Goal: Book appointment/travel/reservation

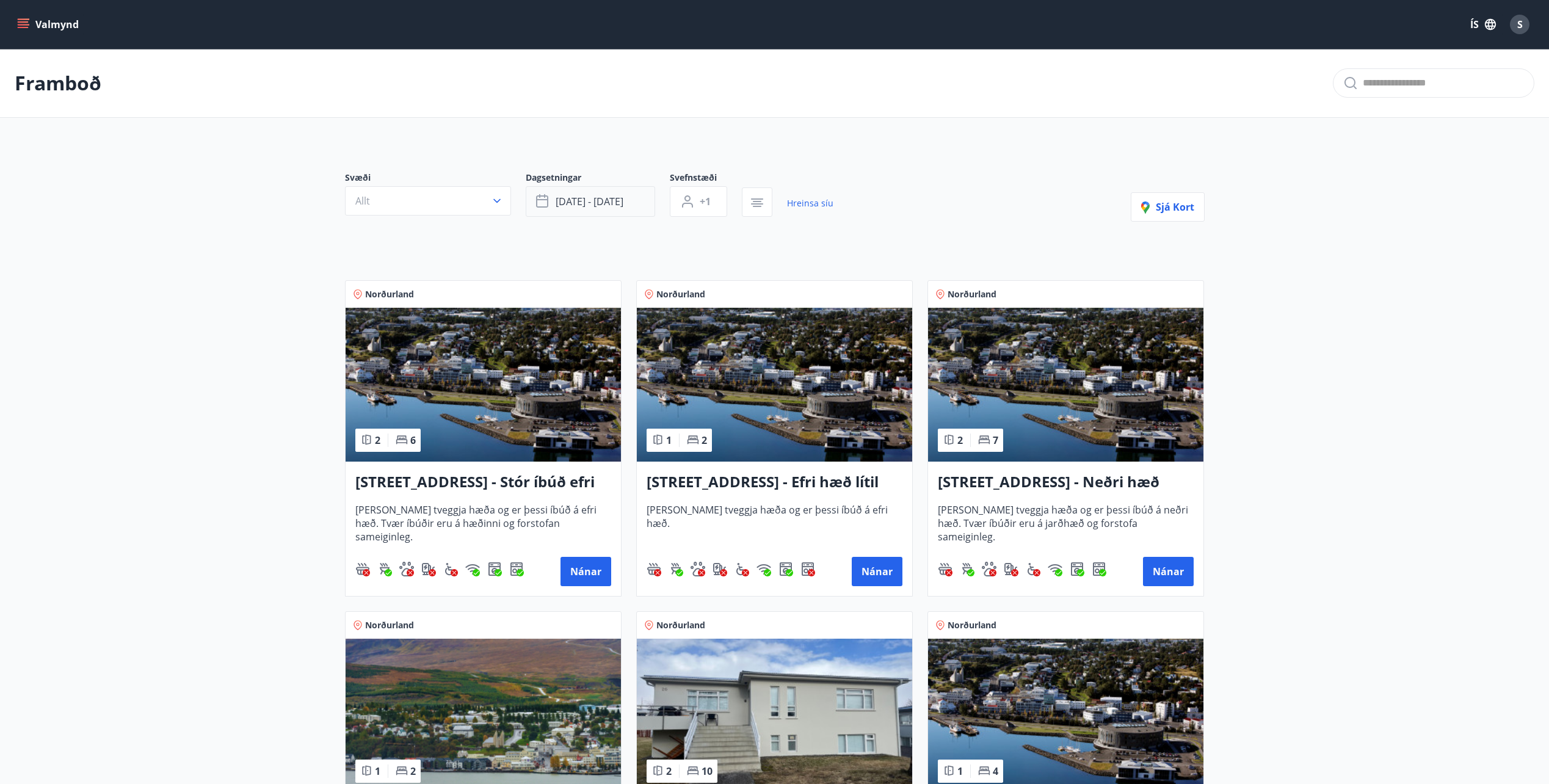
click at [609, 201] on span "[DATE] - [DATE]" at bounding box center [589, 202] width 68 height 14
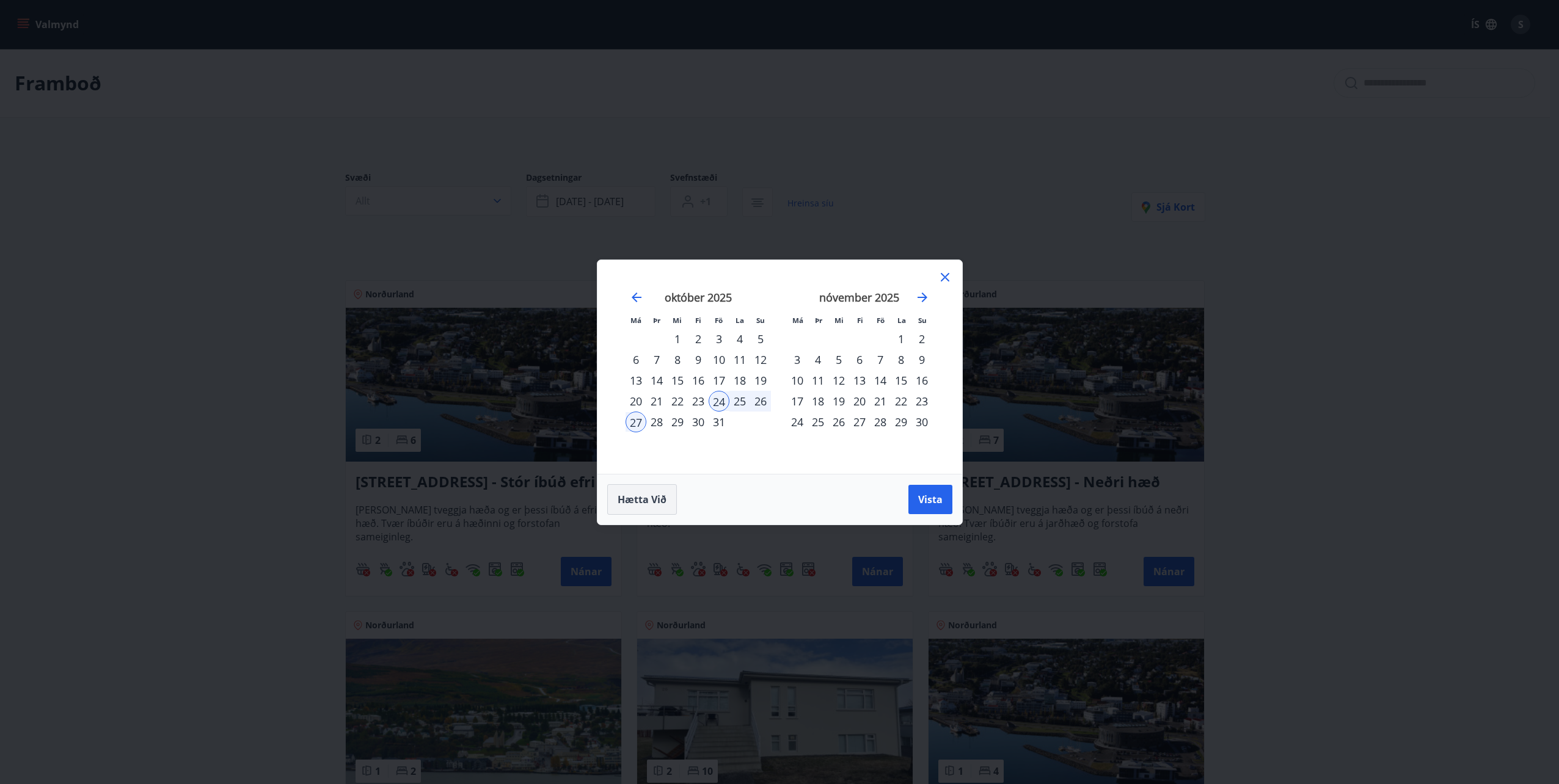
click at [639, 502] on span "Hætta við" at bounding box center [642, 499] width 49 height 14
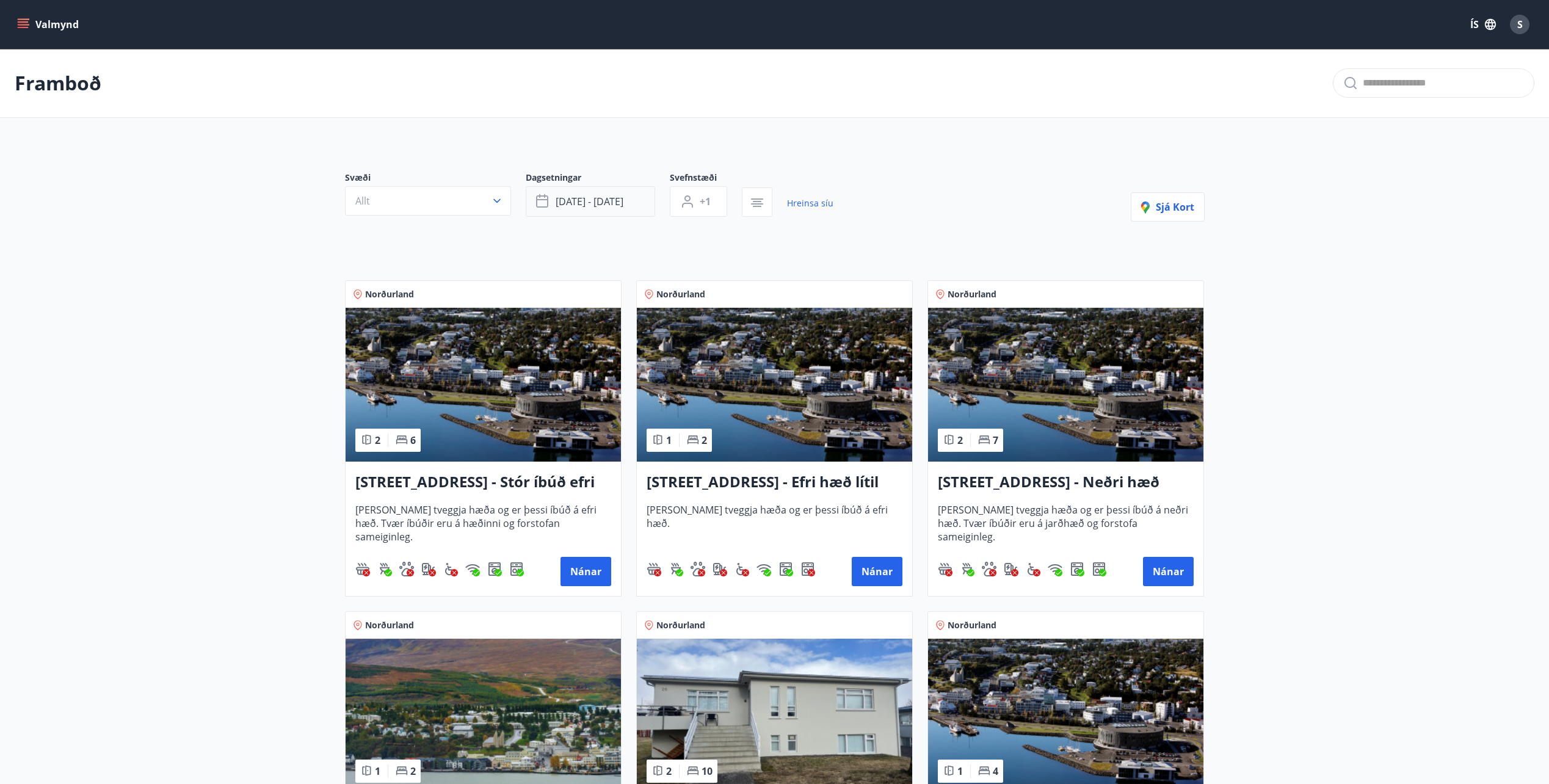
click at [601, 191] on button "[DATE] - [DATE]" at bounding box center [590, 201] width 130 height 31
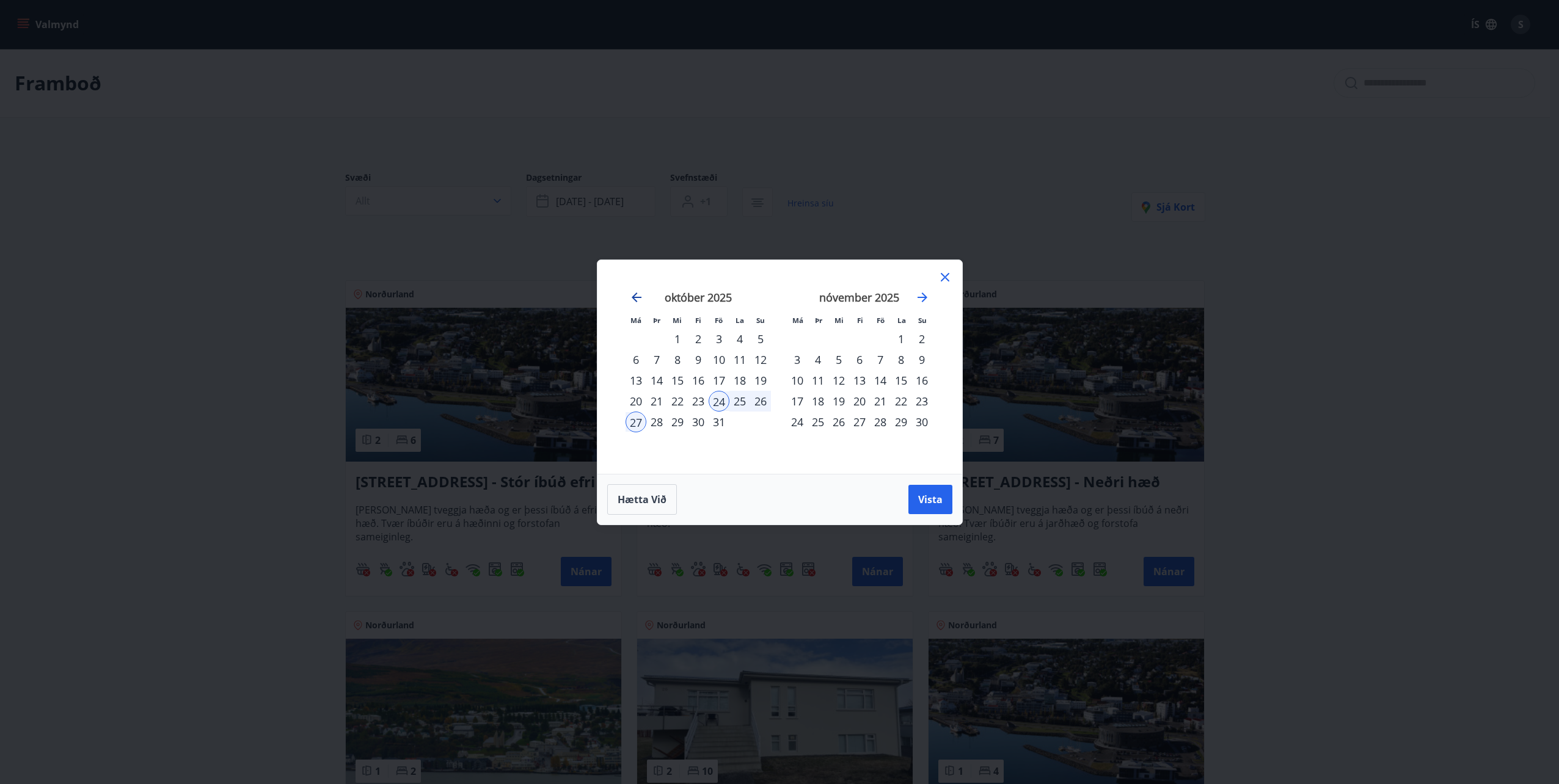
click at [632, 296] on icon "Move backward to switch to the previous month." at bounding box center [637, 298] width 10 height 10
click at [943, 280] on icon at bounding box center [945, 277] width 15 height 15
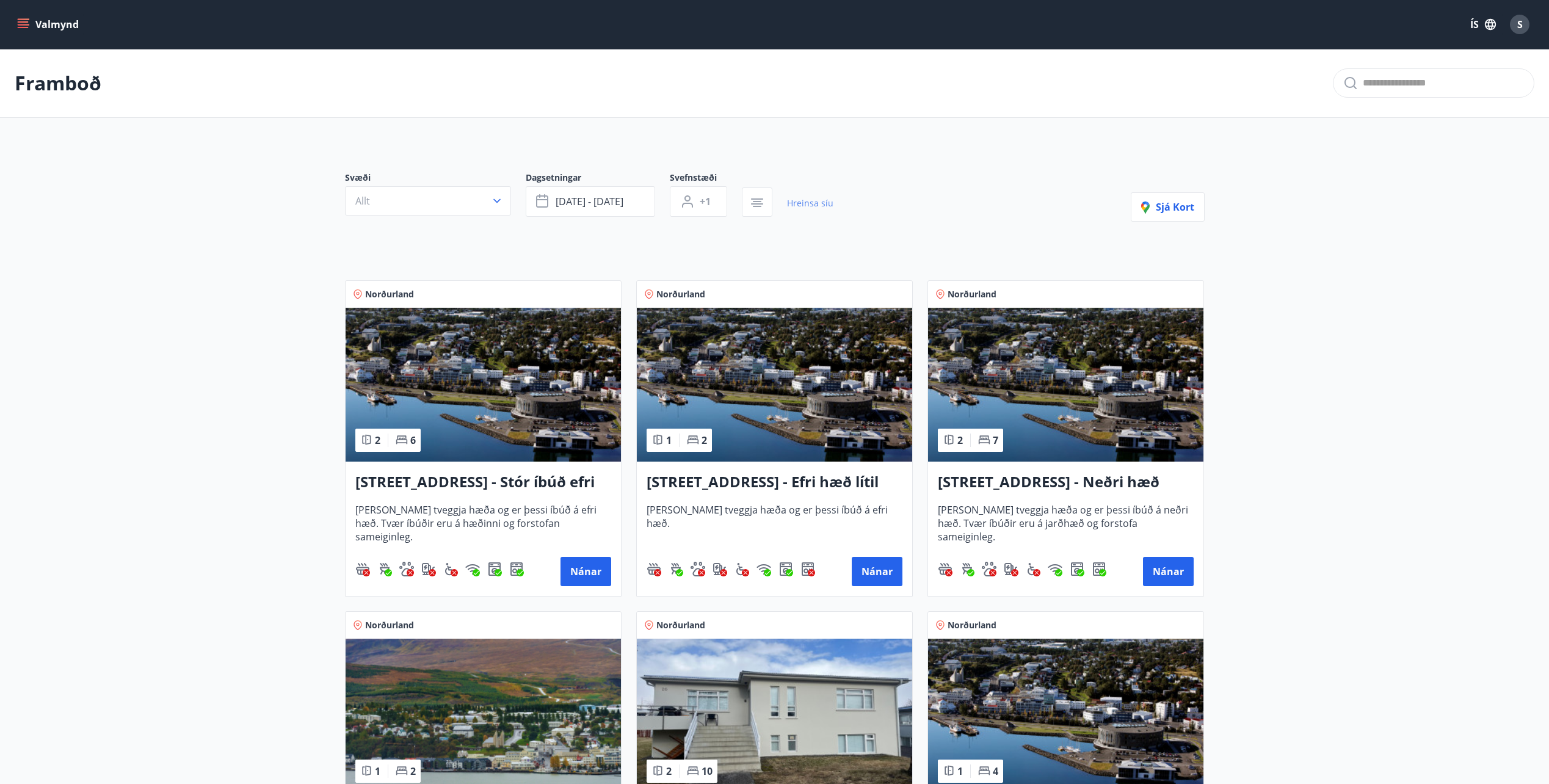
click at [826, 206] on link "Hreinsa síu" at bounding box center [810, 203] width 46 height 27
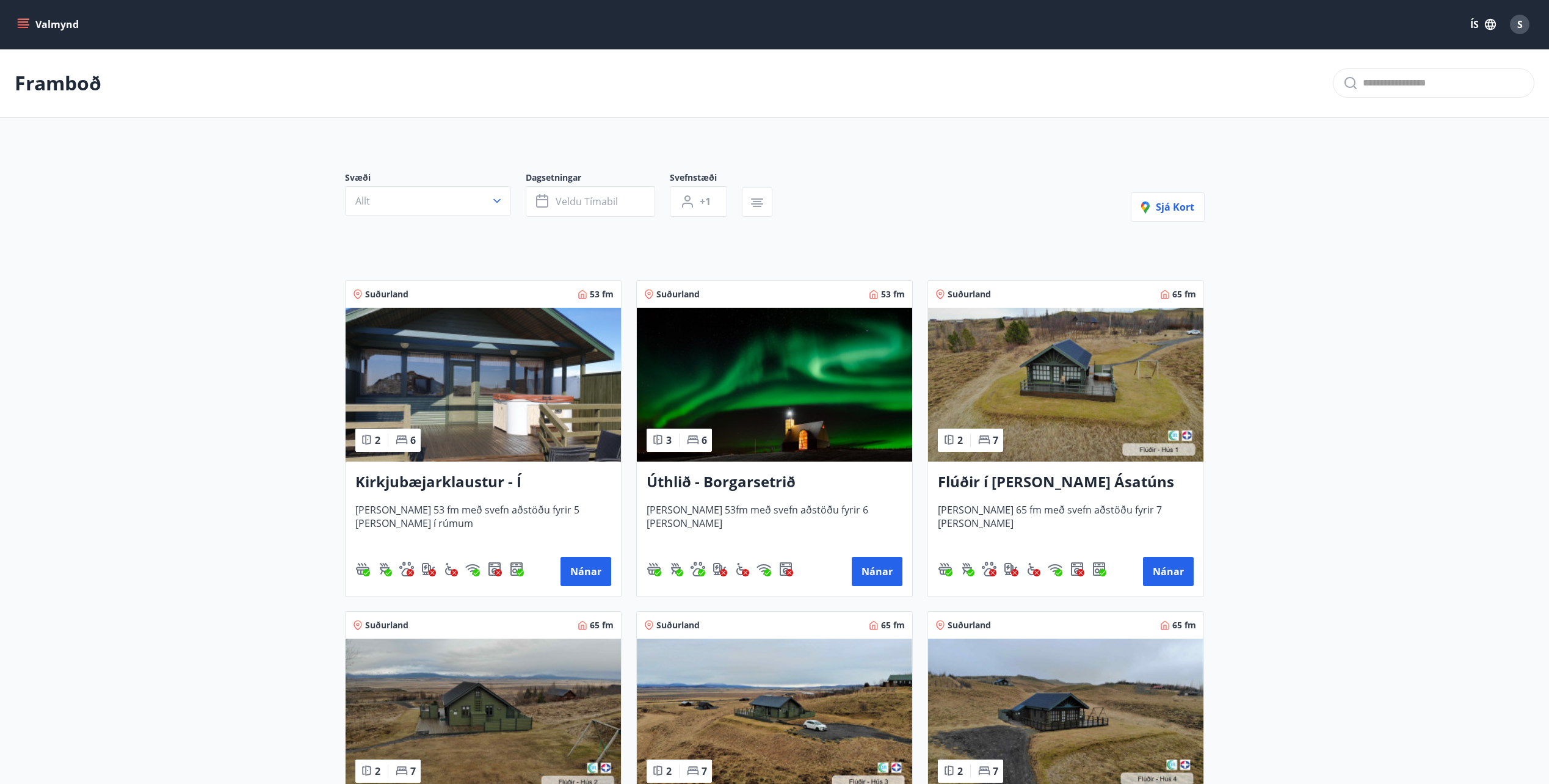
click at [503, 438] on img at bounding box center [483, 384] width 275 height 154
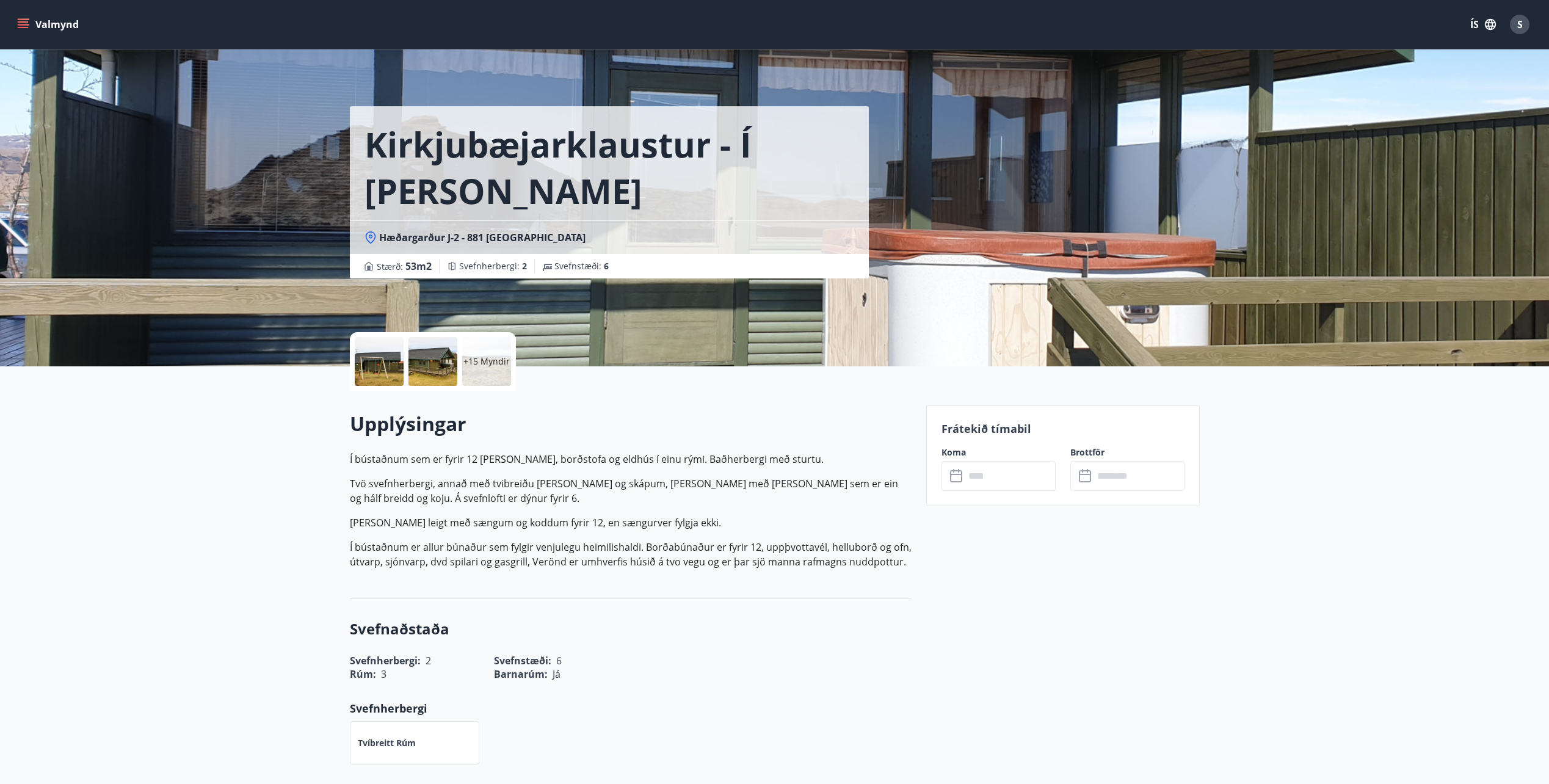
click at [1005, 484] on input "text" at bounding box center [1010, 476] width 91 height 30
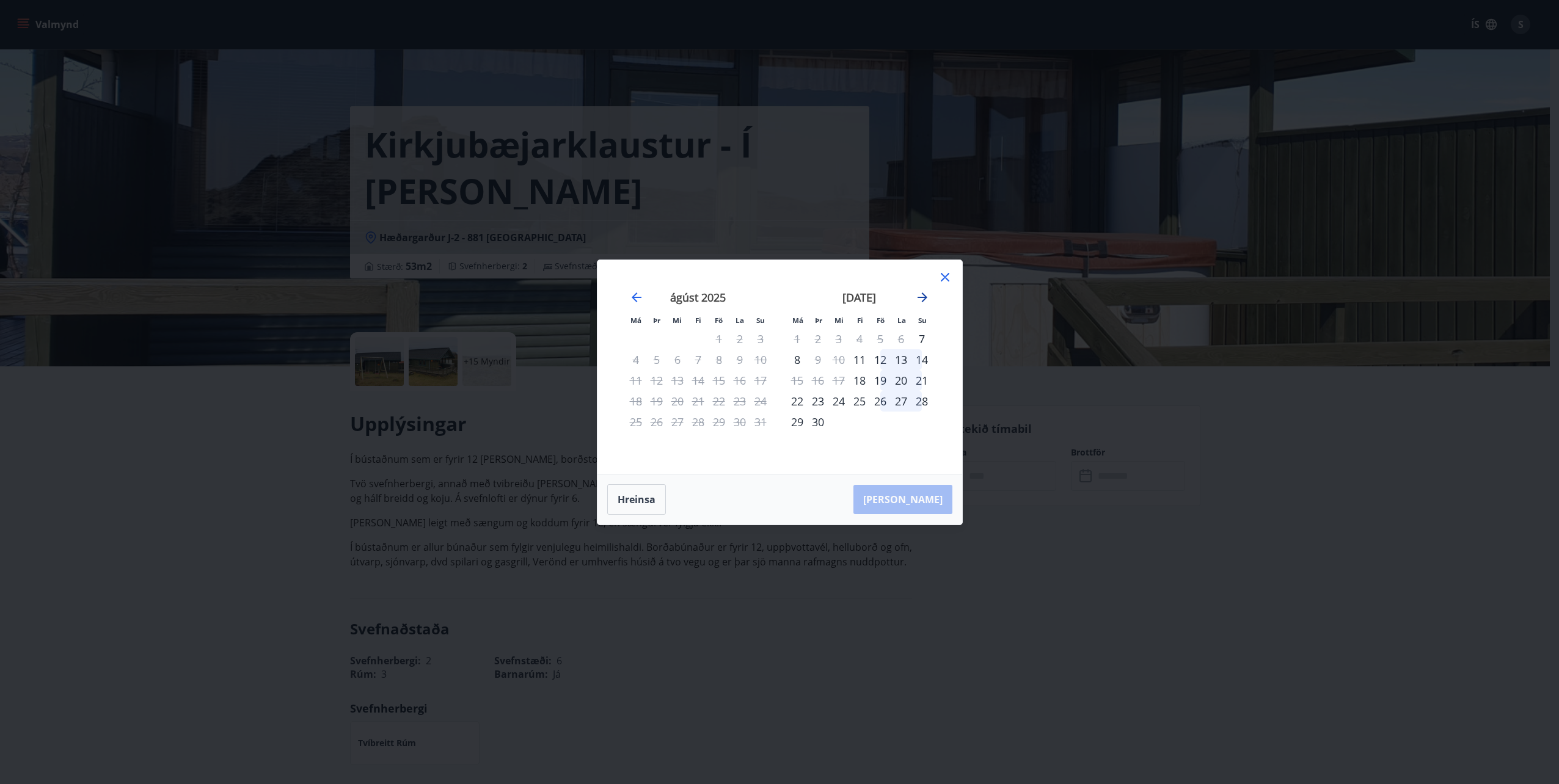
drag, startPoint x: 945, startPoint y: 271, endPoint x: 929, endPoint y: 300, distance: 33.1
click at [943, 318] on div "Má Þr Mi Fi Fö La Su Má Þr Mi Fi Fö La Su [DATE] 1 2 3 4 5 6 7 8 9 10 11 12 13 …" at bounding box center [780, 367] width 365 height 214
click at [926, 297] on icon "Move forward to switch to the next month." at bounding box center [922, 298] width 10 height 10
click at [939, 276] on icon at bounding box center [945, 277] width 15 height 15
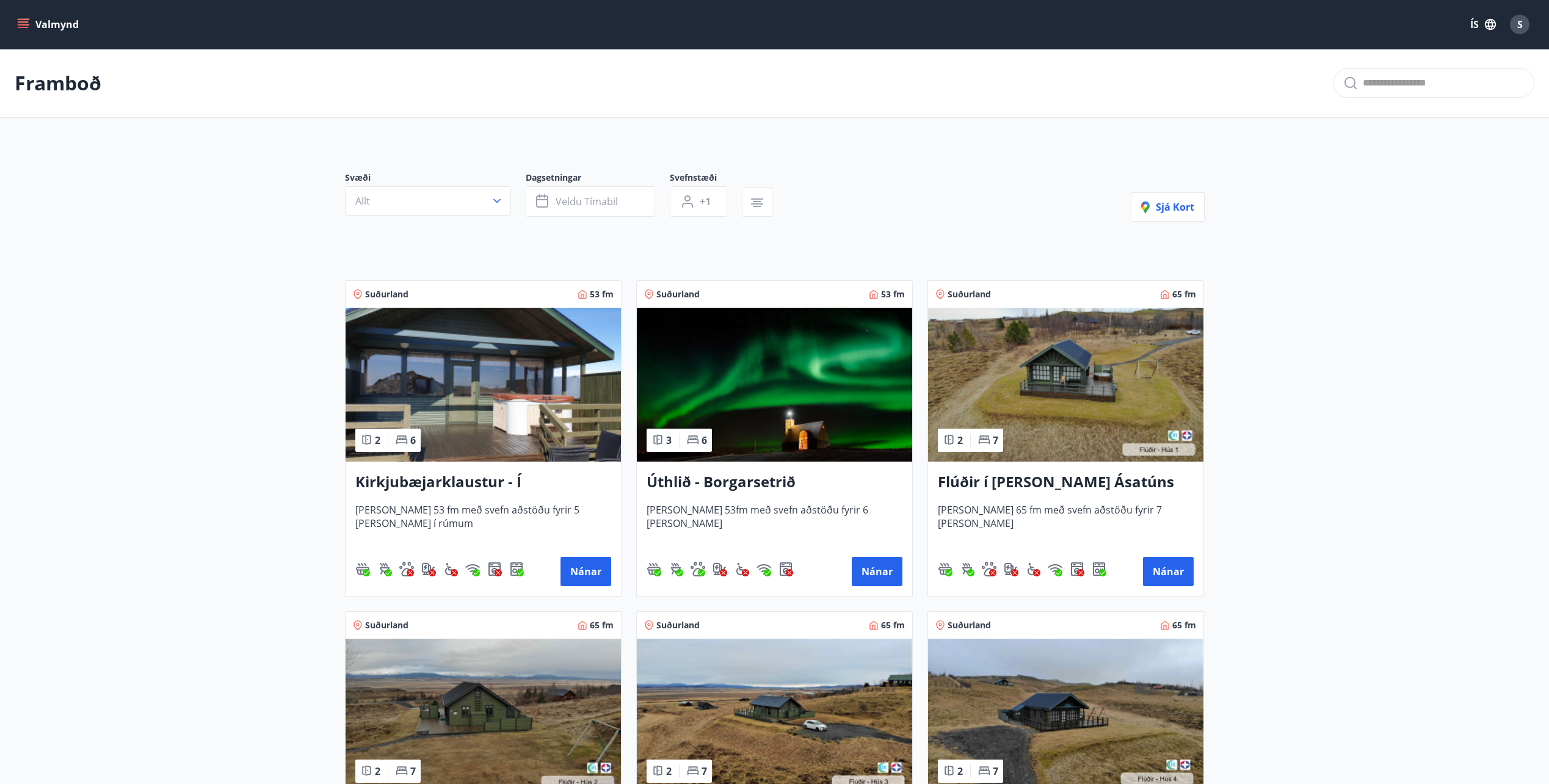
click at [1007, 367] on img at bounding box center [1066, 384] width 275 height 154
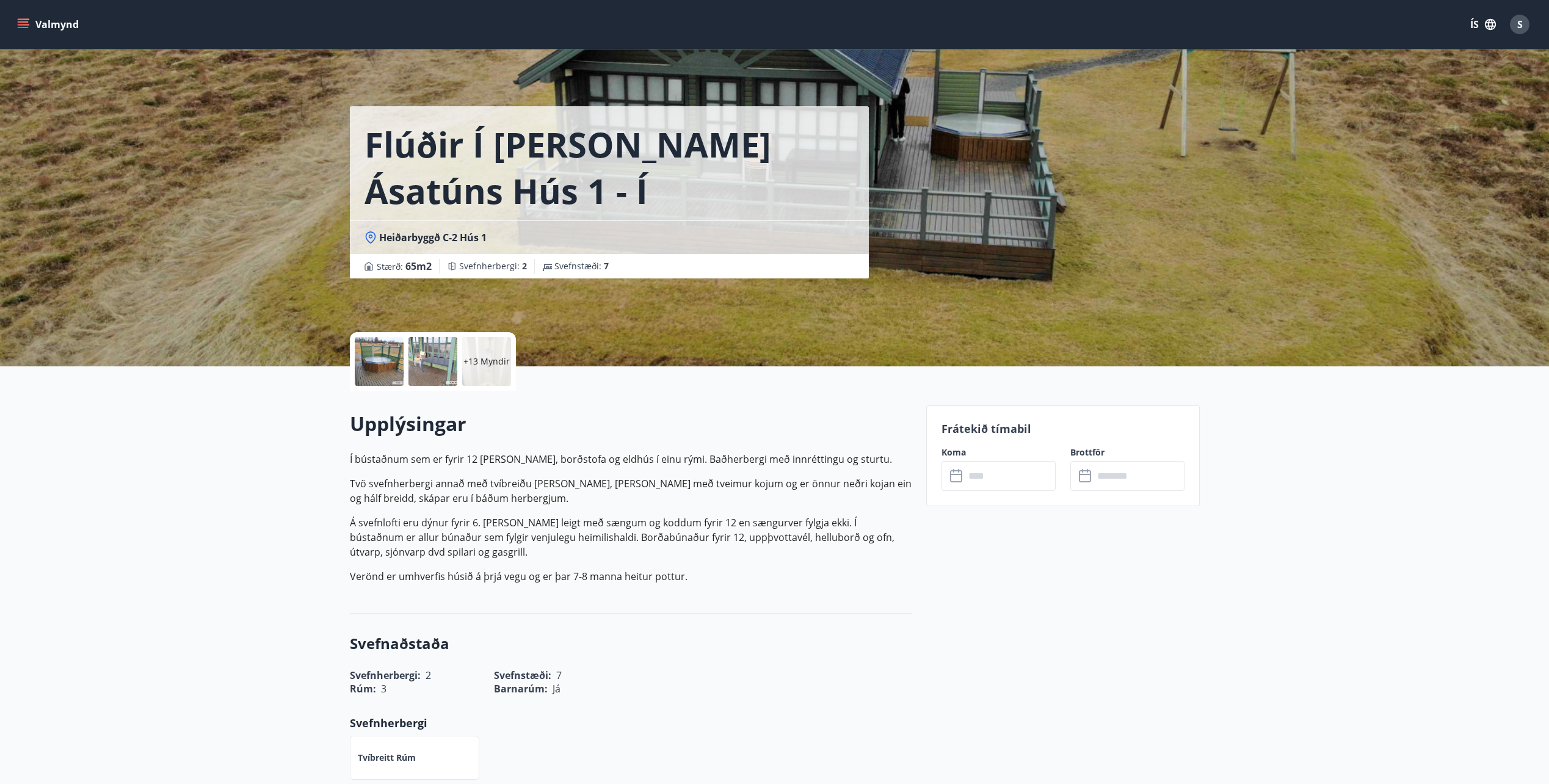
click at [965, 488] on input "text" at bounding box center [1010, 476] width 91 height 30
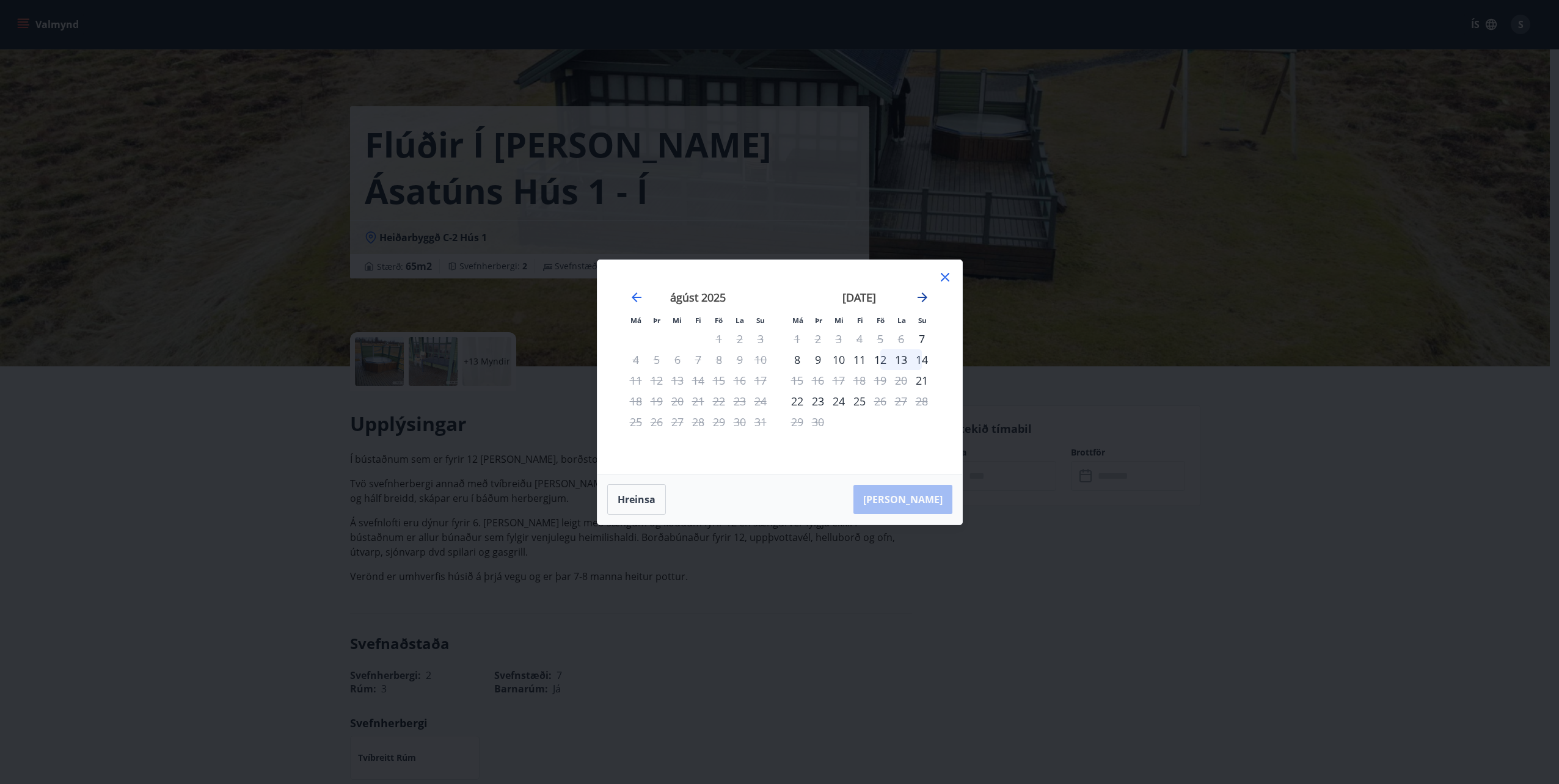
click at [922, 297] on icon "Move forward to switch to the next month." at bounding box center [922, 298] width 10 height 10
click at [946, 279] on icon at bounding box center [945, 277] width 9 height 9
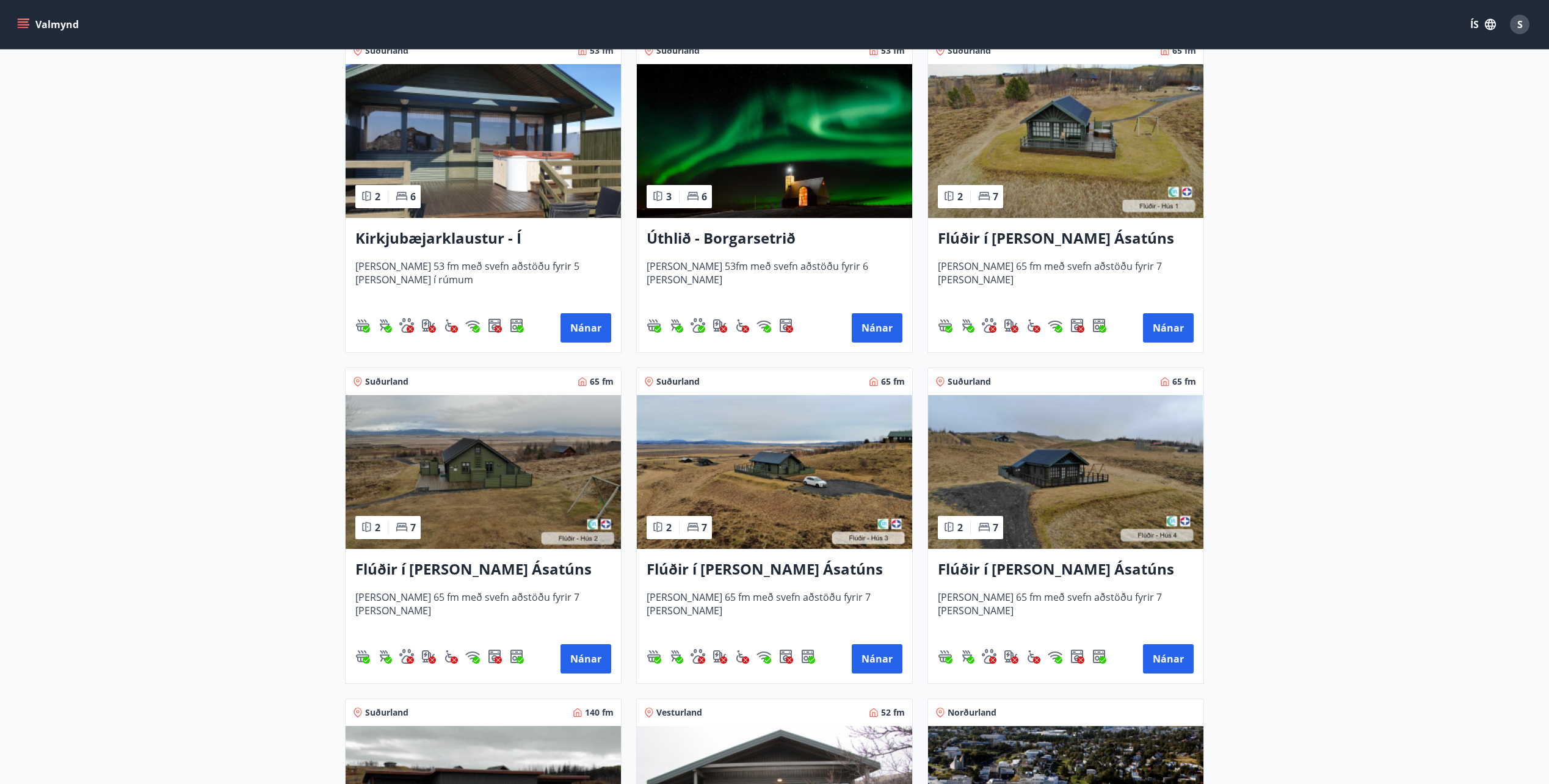
scroll to position [244, 0]
click at [464, 476] on img at bounding box center [483, 471] width 275 height 154
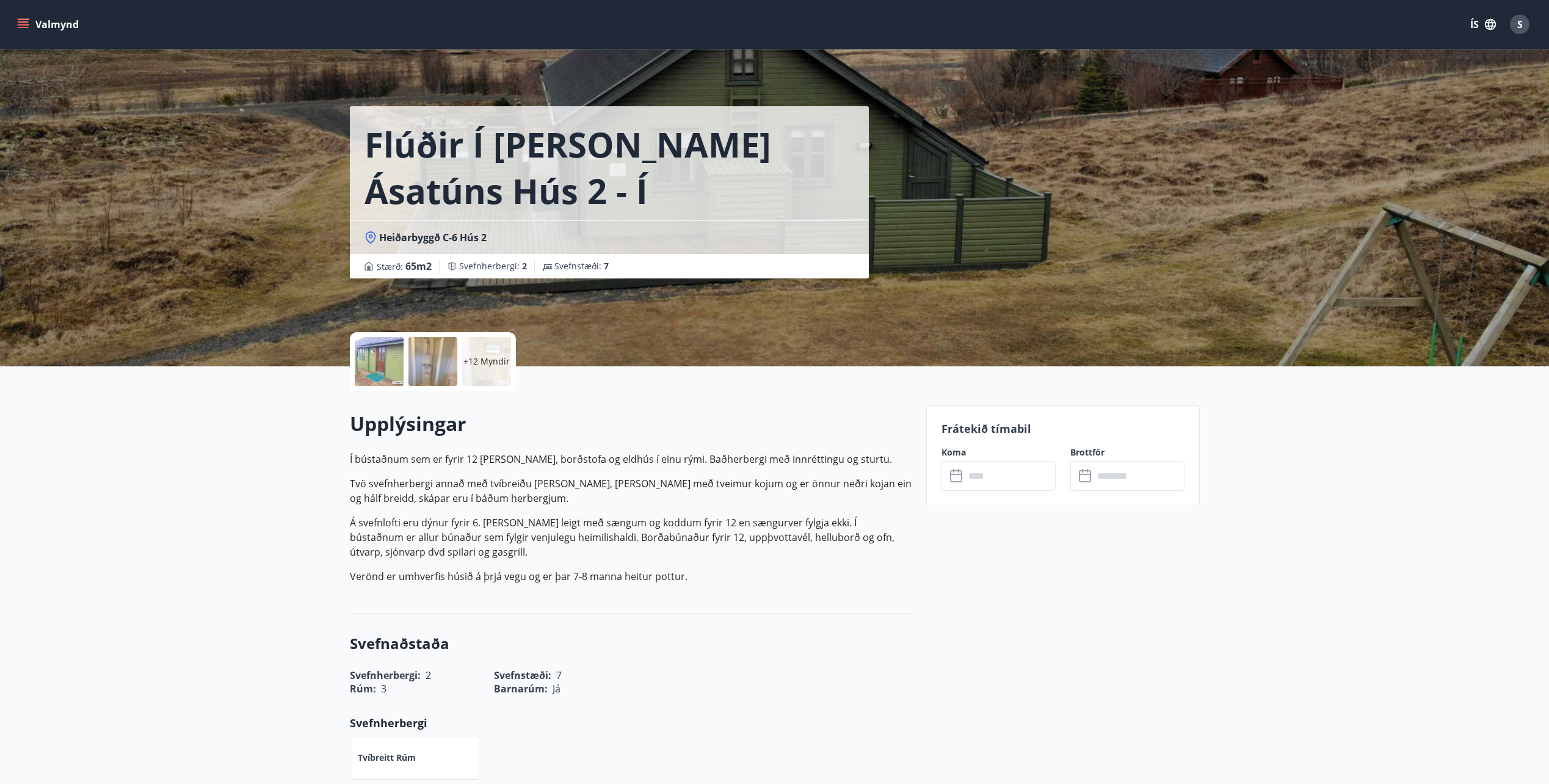
click at [1011, 486] on input "text" at bounding box center [1010, 476] width 91 height 30
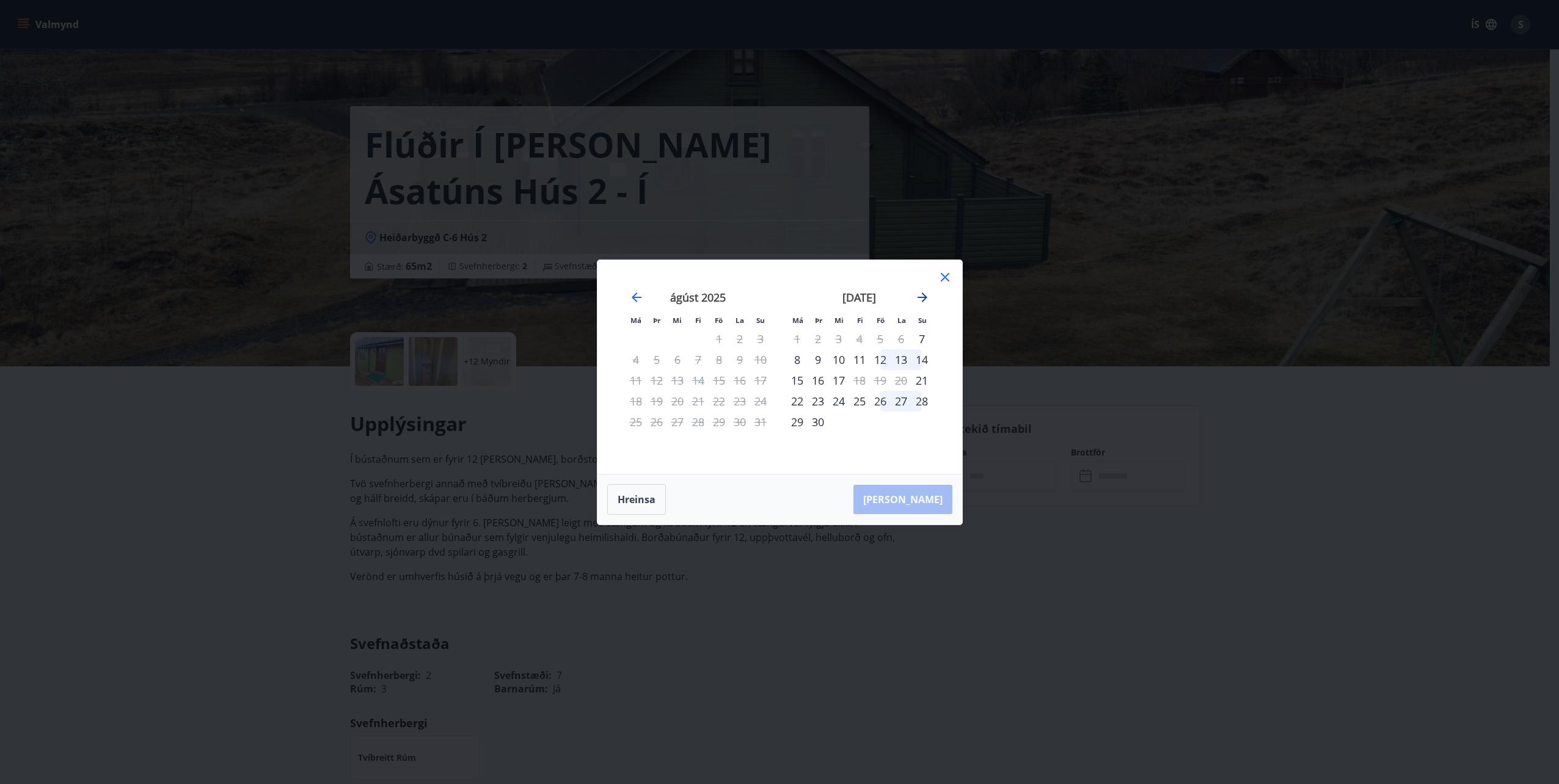
click at [917, 298] on icon "Move forward to switch to the next month." at bounding box center [922, 298] width 15 height 15
click at [946, 273] on icon at bounding box center [945, 277] width 15 height 15
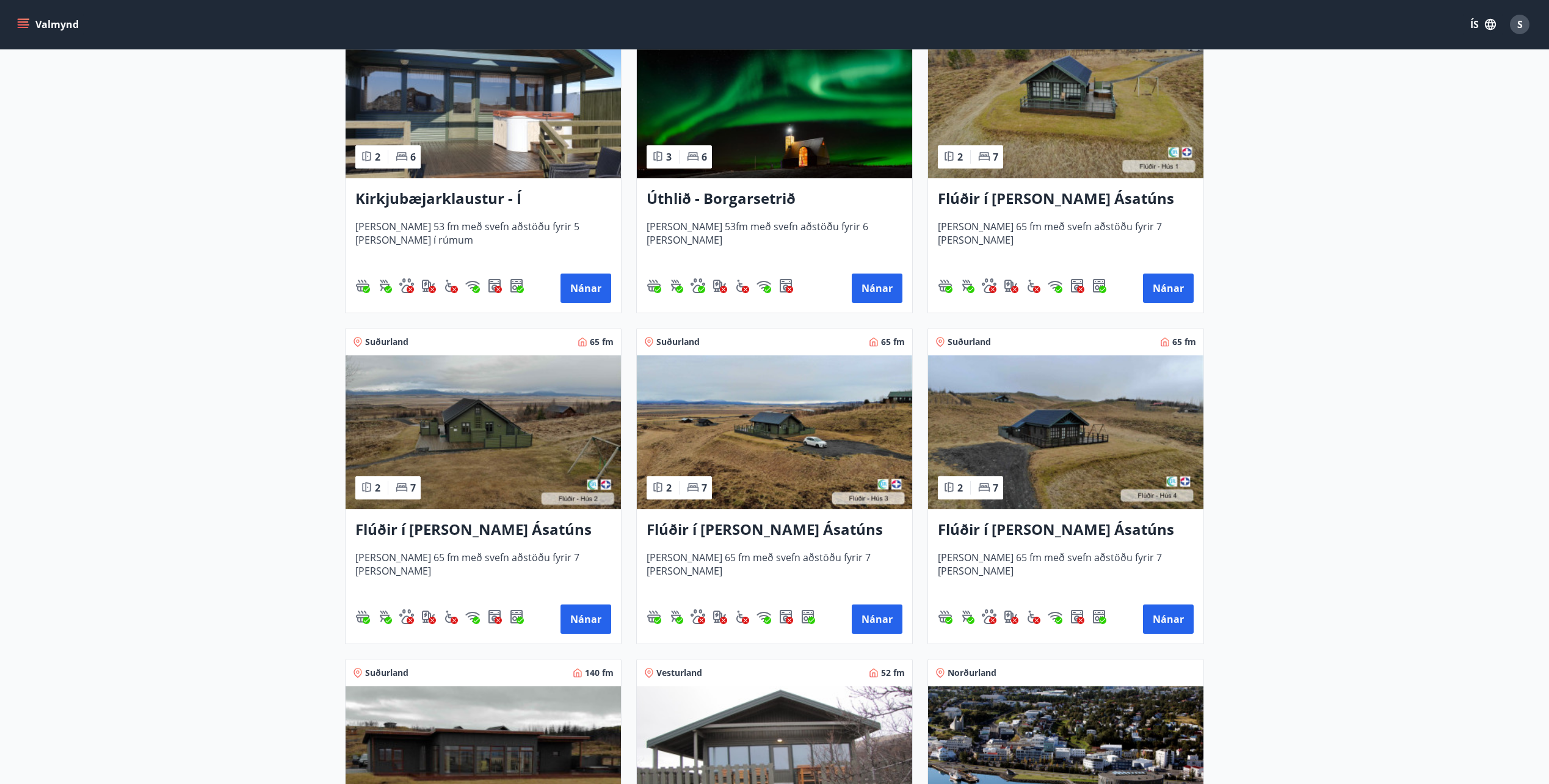
scroll to position [366, 0]
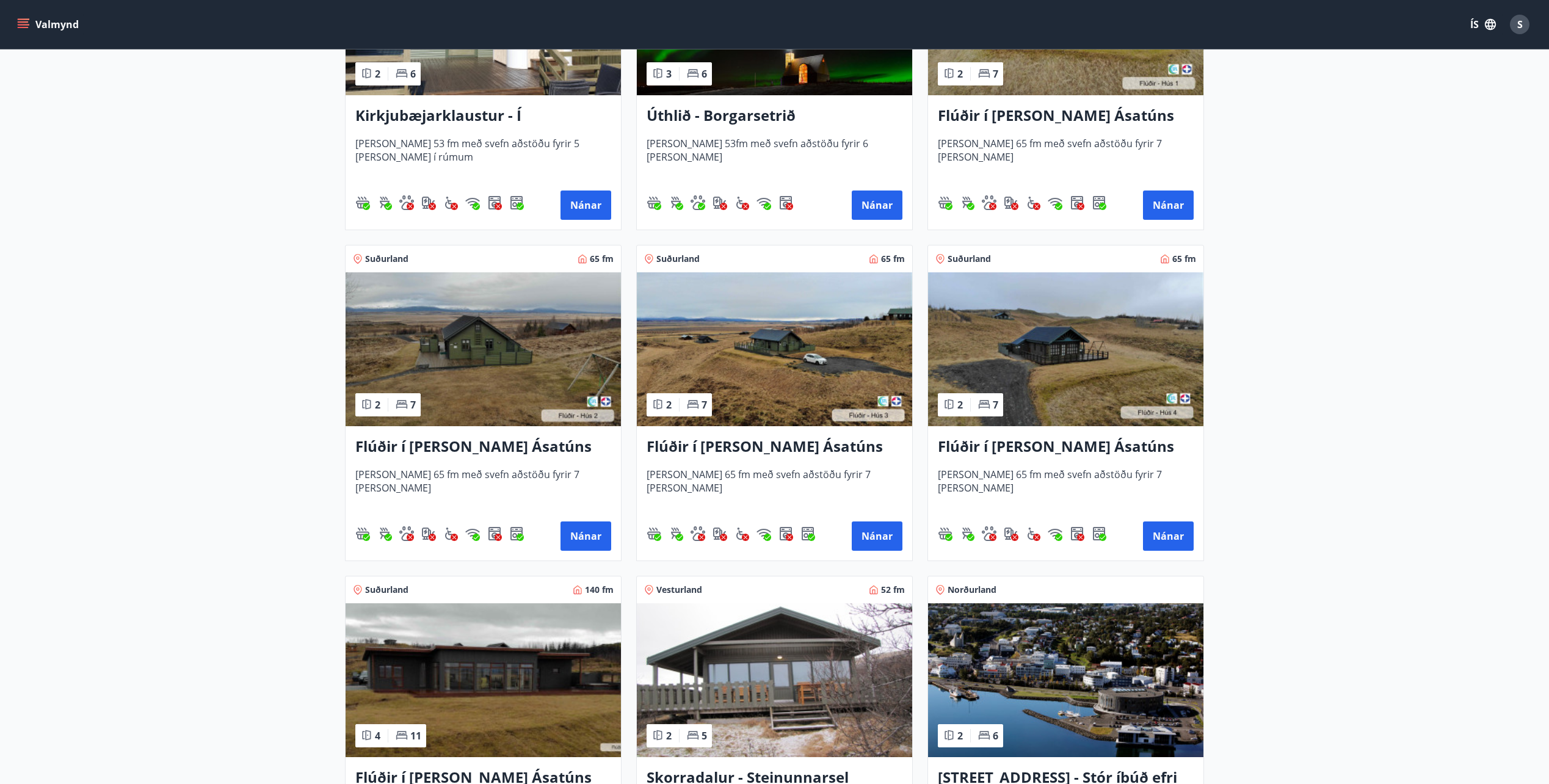
click at [755, 344] on img at bounding box center [774, 349] width 275 height 154
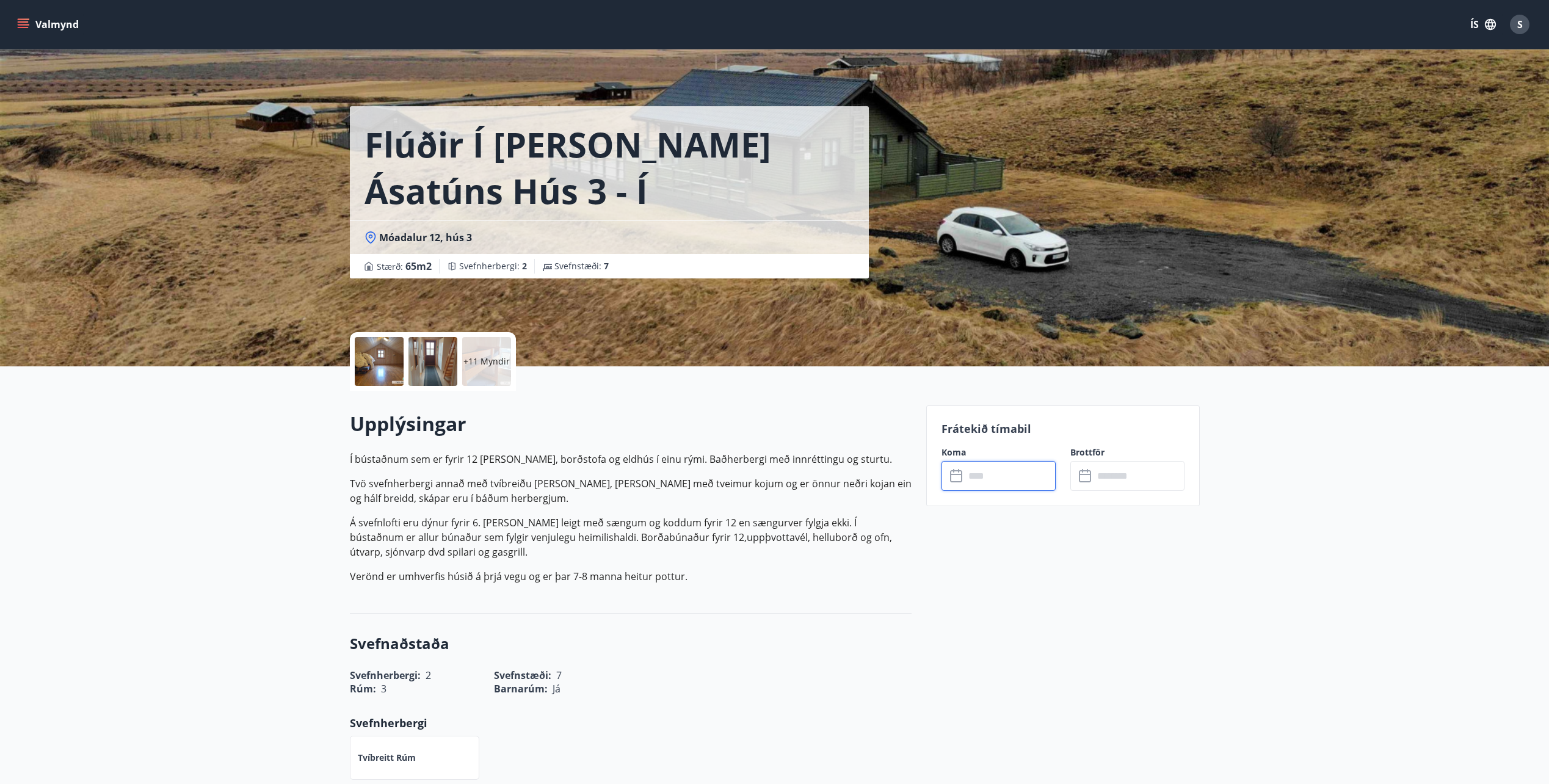
click at [989, 477] on input "text" at bounding box center [1010, 476] width 91 height 30
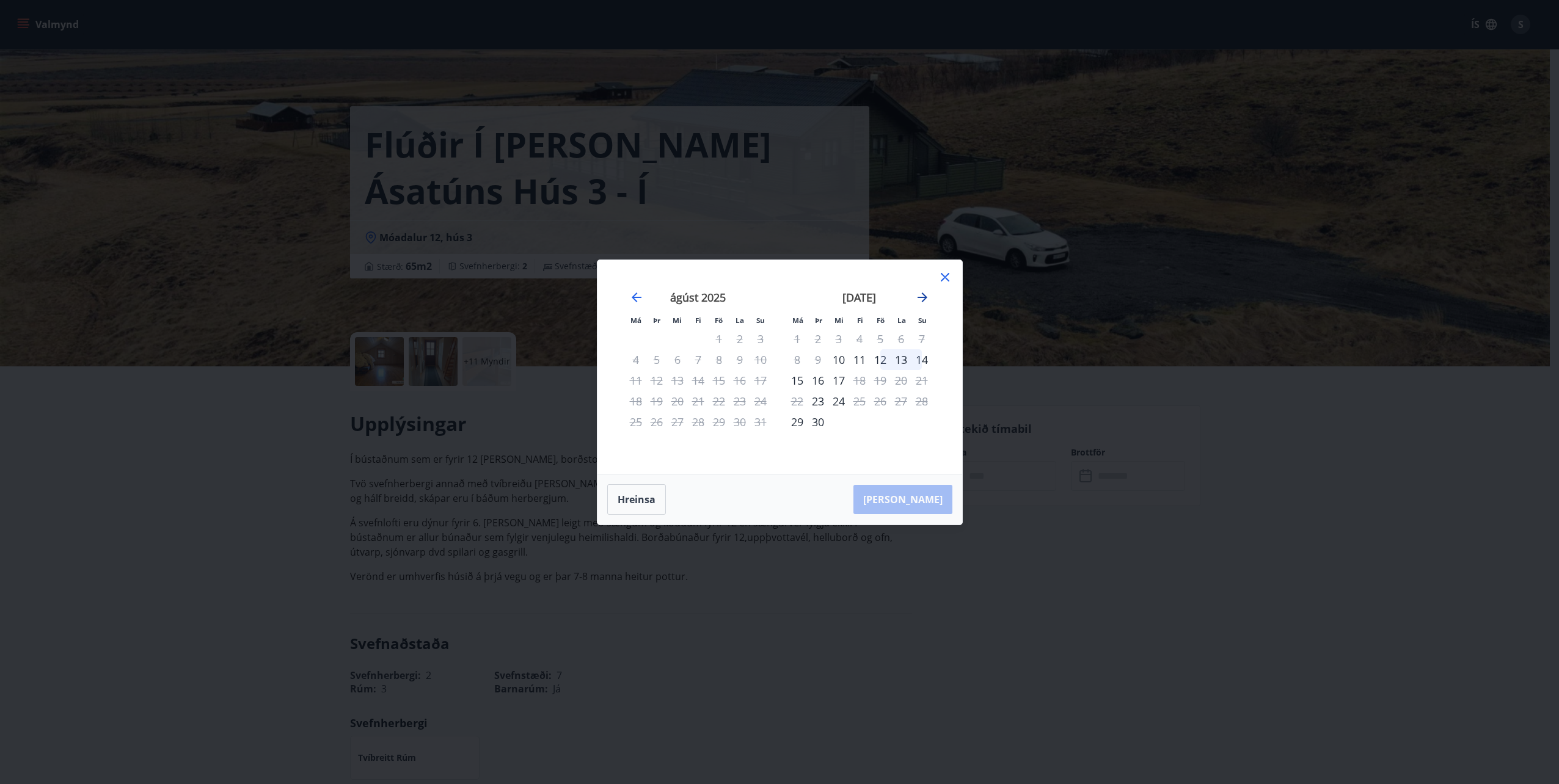
click at [923, 296] on icon "Move forward to switch to the next month." at bounding box center [922, 298] width 10 height 10
click at [945, 275] on icon at bounding box center [945, 277] width 15 height 15
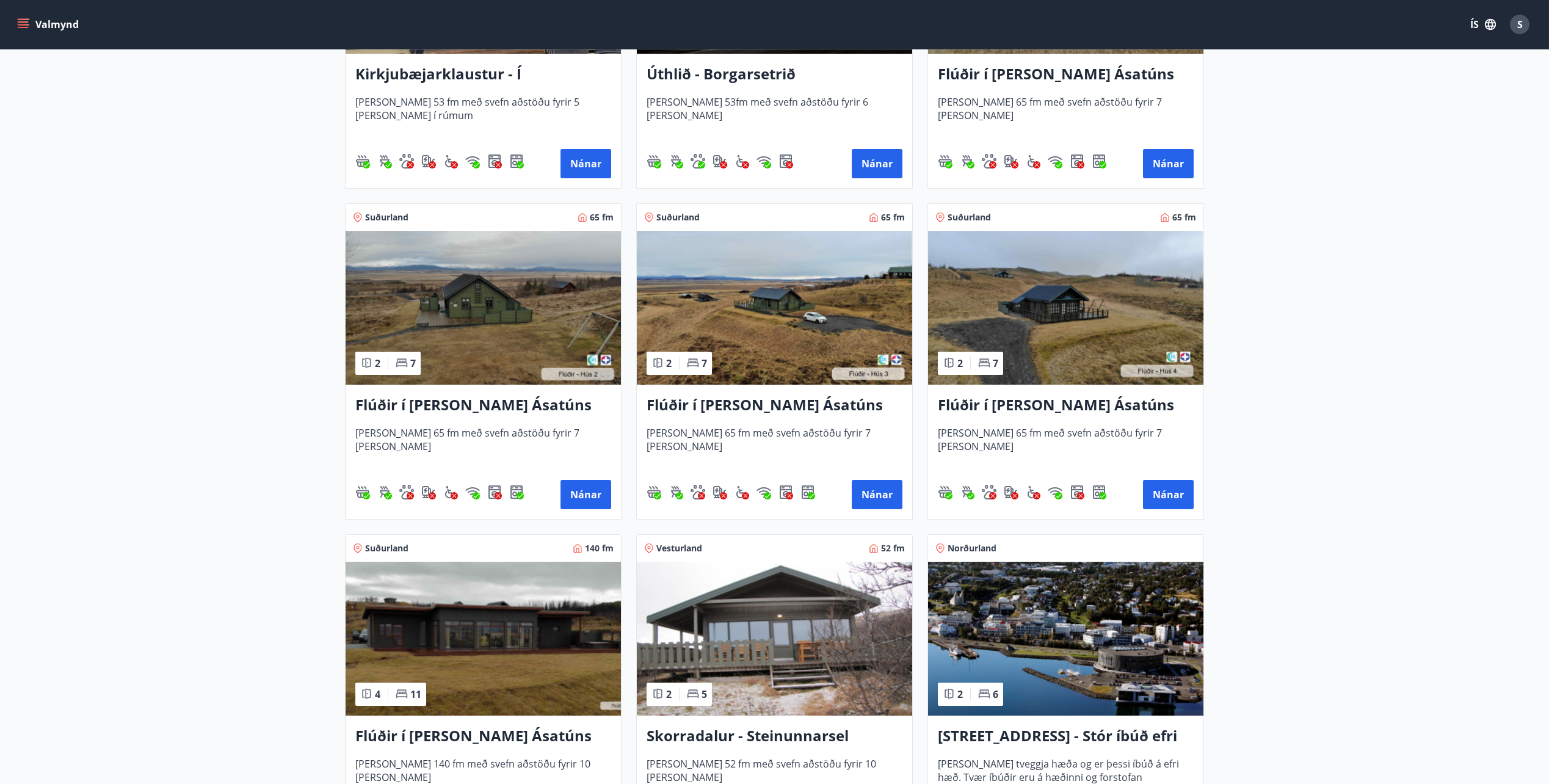
scroll to position [427, 0]
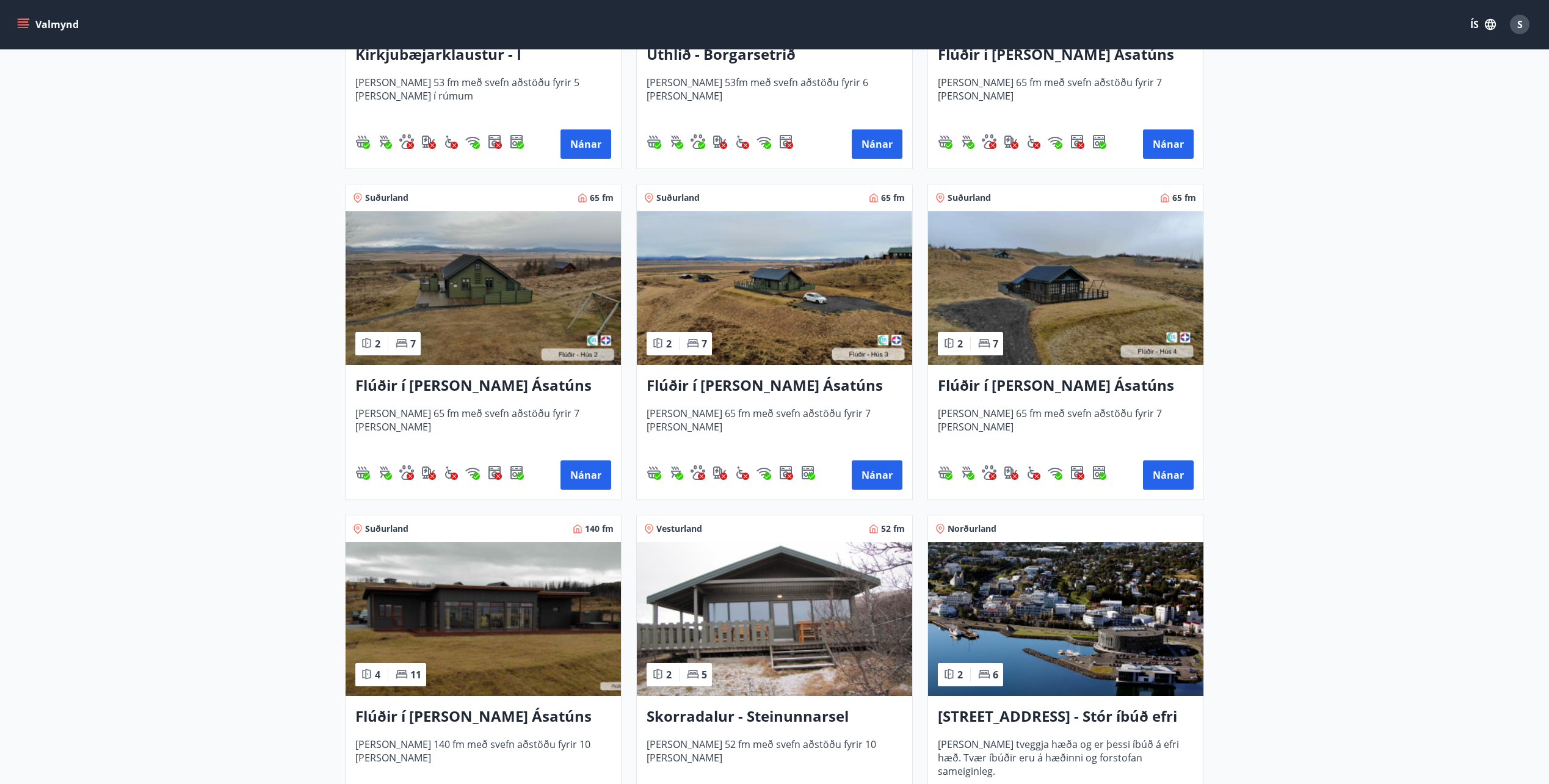
click at [1004, 281] on img at bounding box center [1066, 288] width 275 height 154
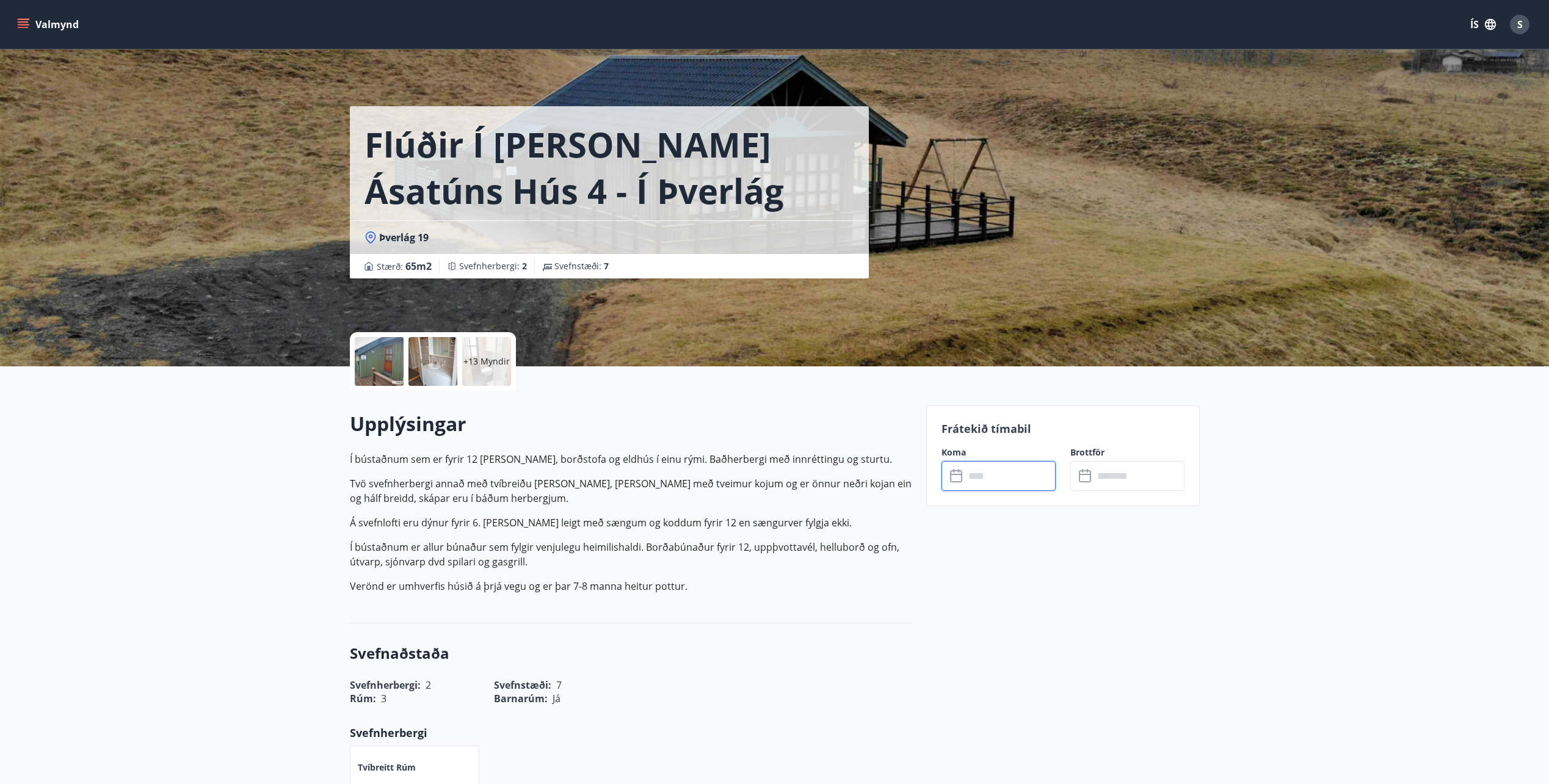
click at [976, 472] on input "text" at bounding box center [1010, 476] width 91 height 30
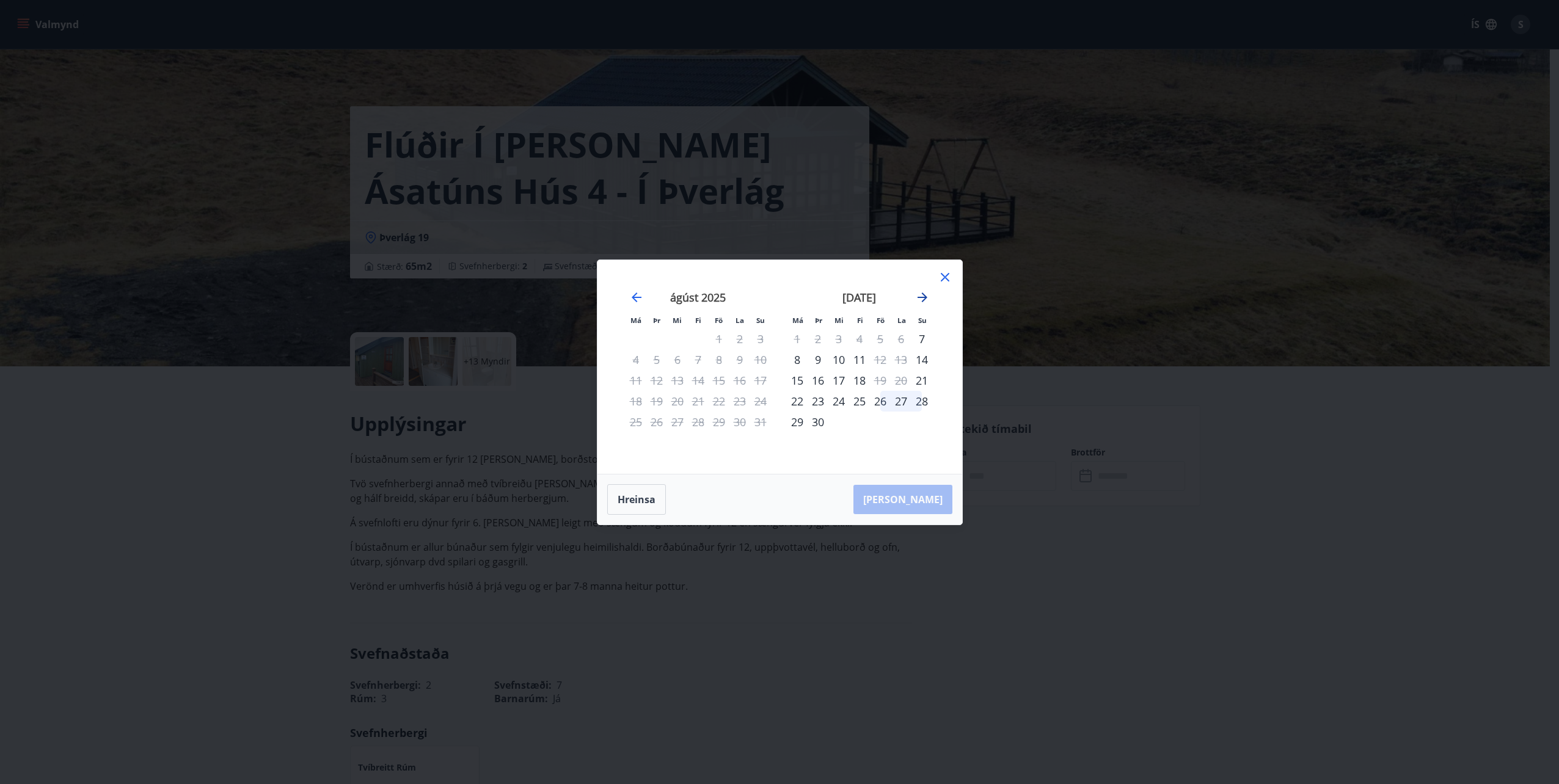
click at [923, 296] on icon "Move forward to switch to the next month." at bounding box center [922, 298] width 15 height 15
click at [951, 275] on icon at bounding box center [945, 277] width 15 height 15
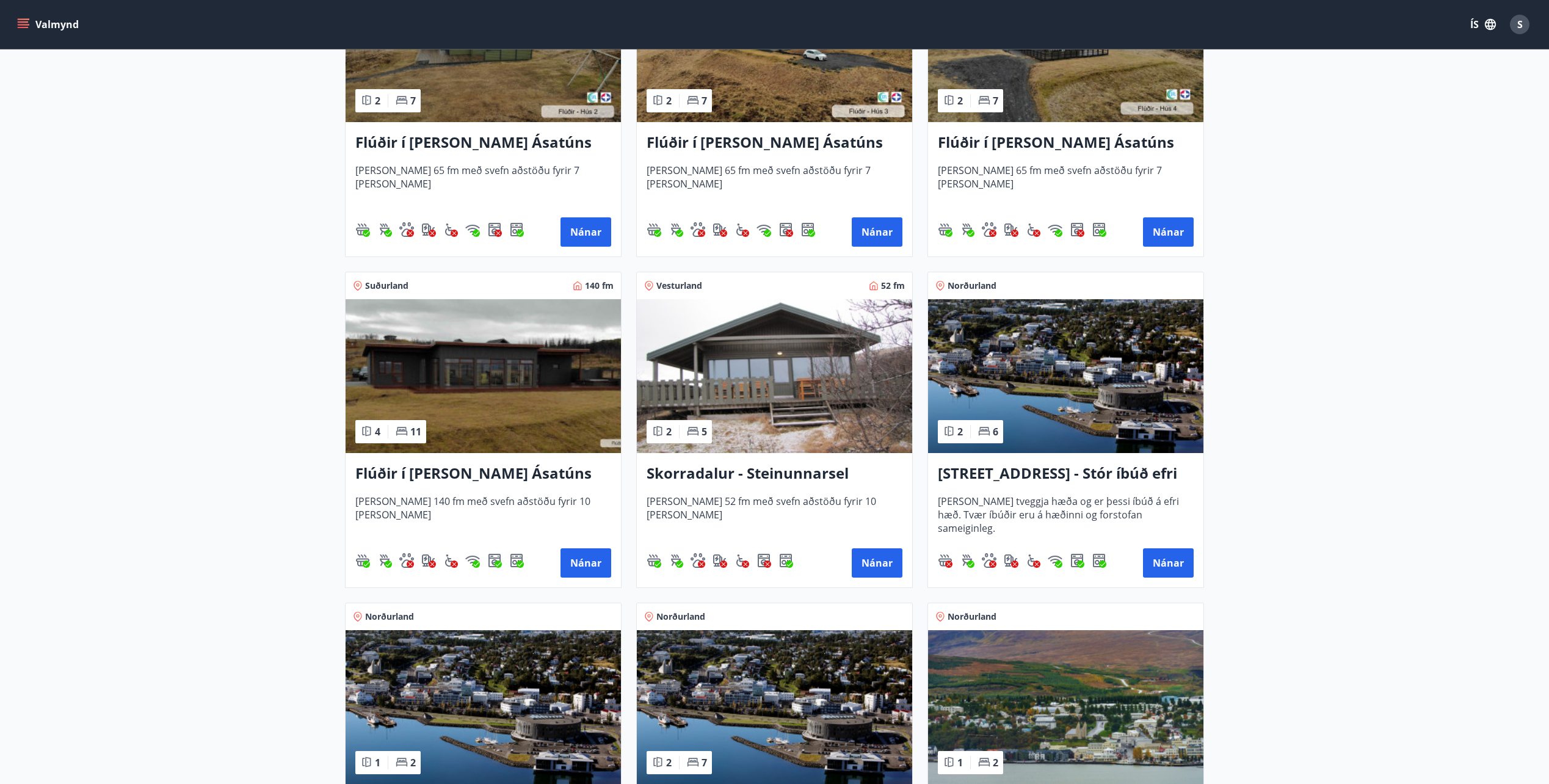
scroll to position [671, 0]
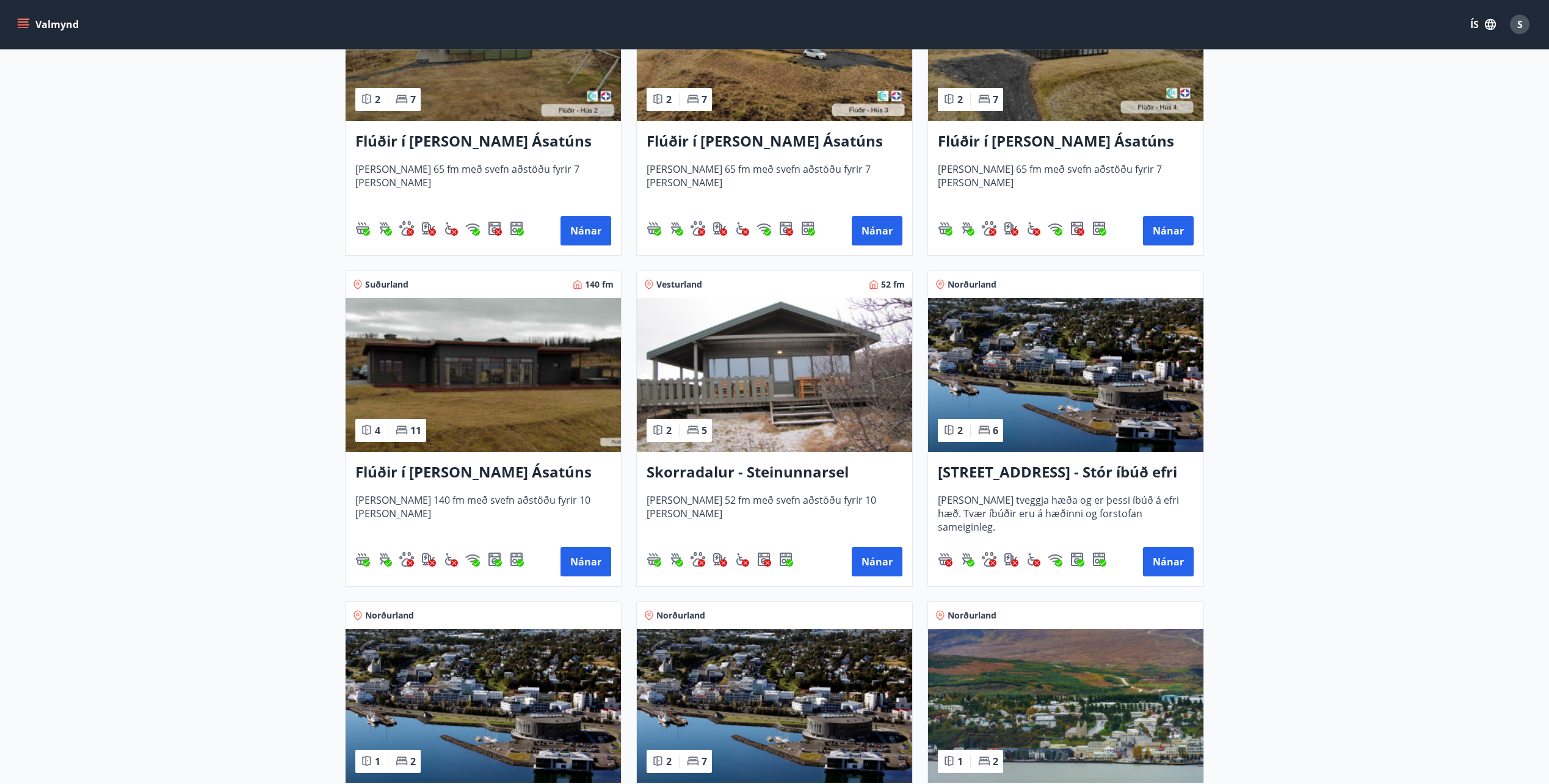
click at [478, 378] on img at bounding box center [483, 374] width 275 height 154
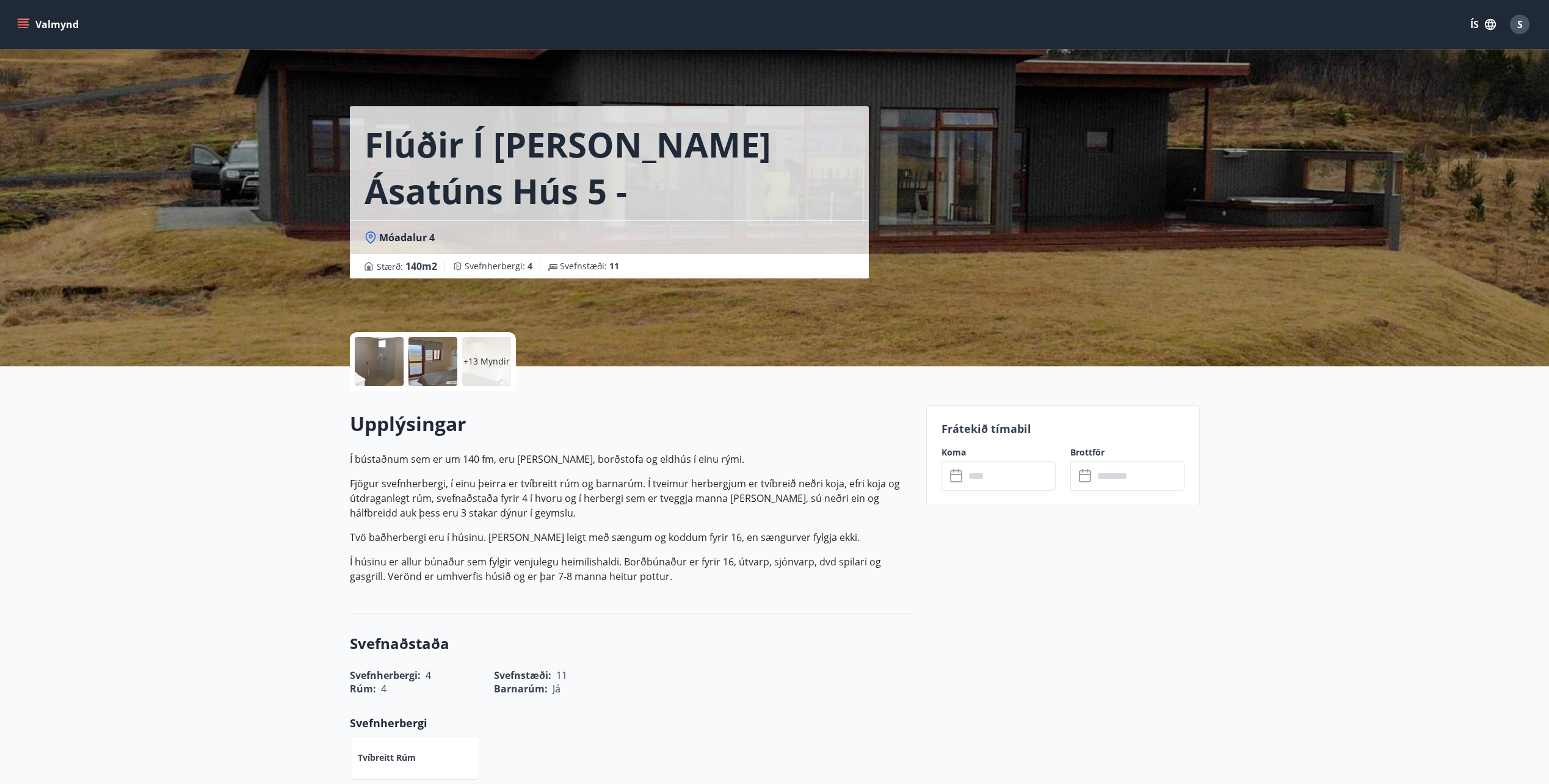
click at [1008, 480] on input "text" at bounding box center [1010, 476] width 91 height 30
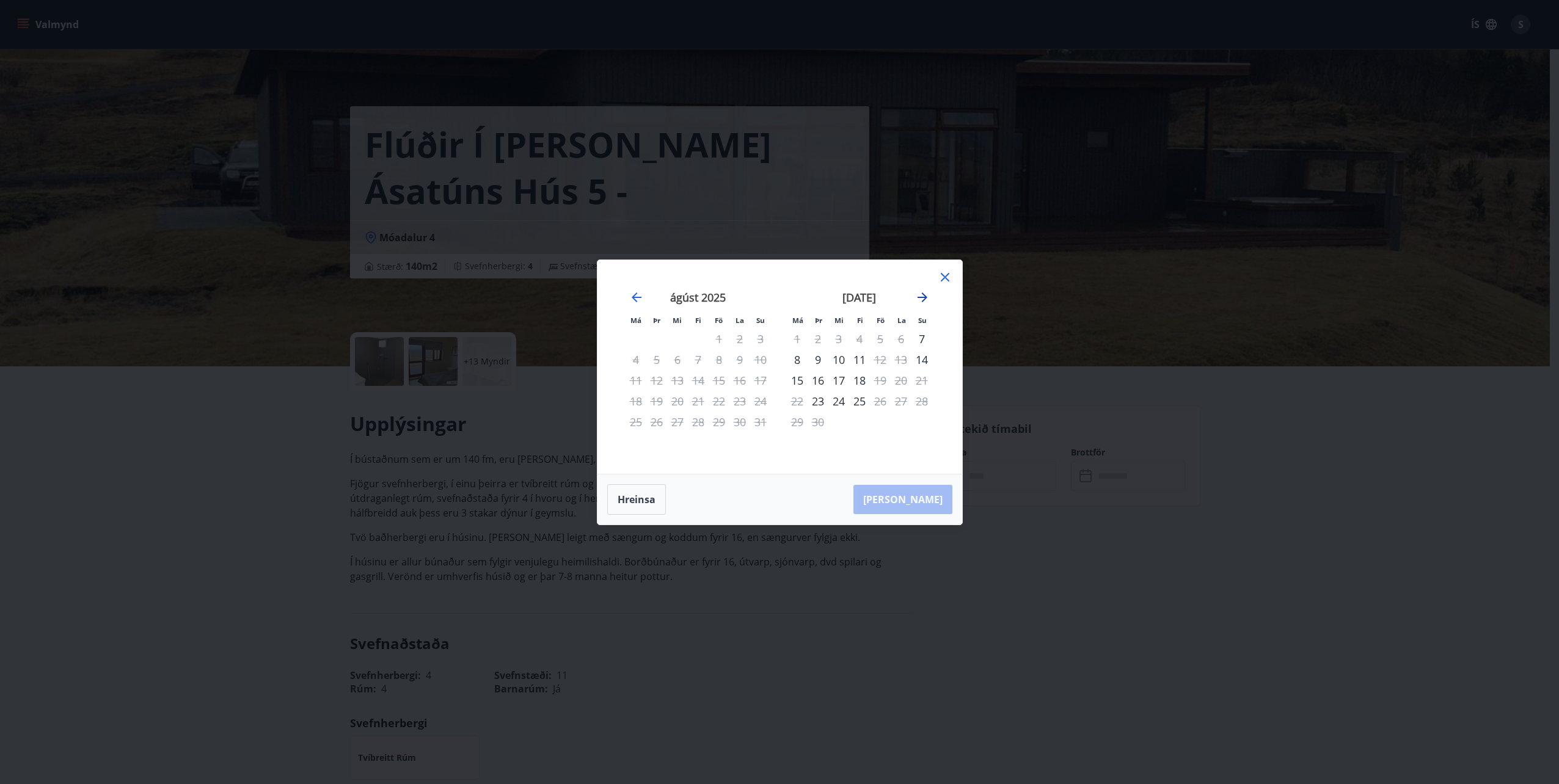
click at [925, 295] on icon "Move forward to switch to the next month." at bounding box center [922, 298] width 10 height 10
click at [922, 298] on icon "Move forward to switch to the next month." at bounding box center [922, 298] width 15 height 15
click at [921, 297] on icon "Move forward to switch to the next month." at bounding box center [922, 298] width 10 height 10
click at [951, 274] on icon at bounding box center [945, 277] width 15 height 15
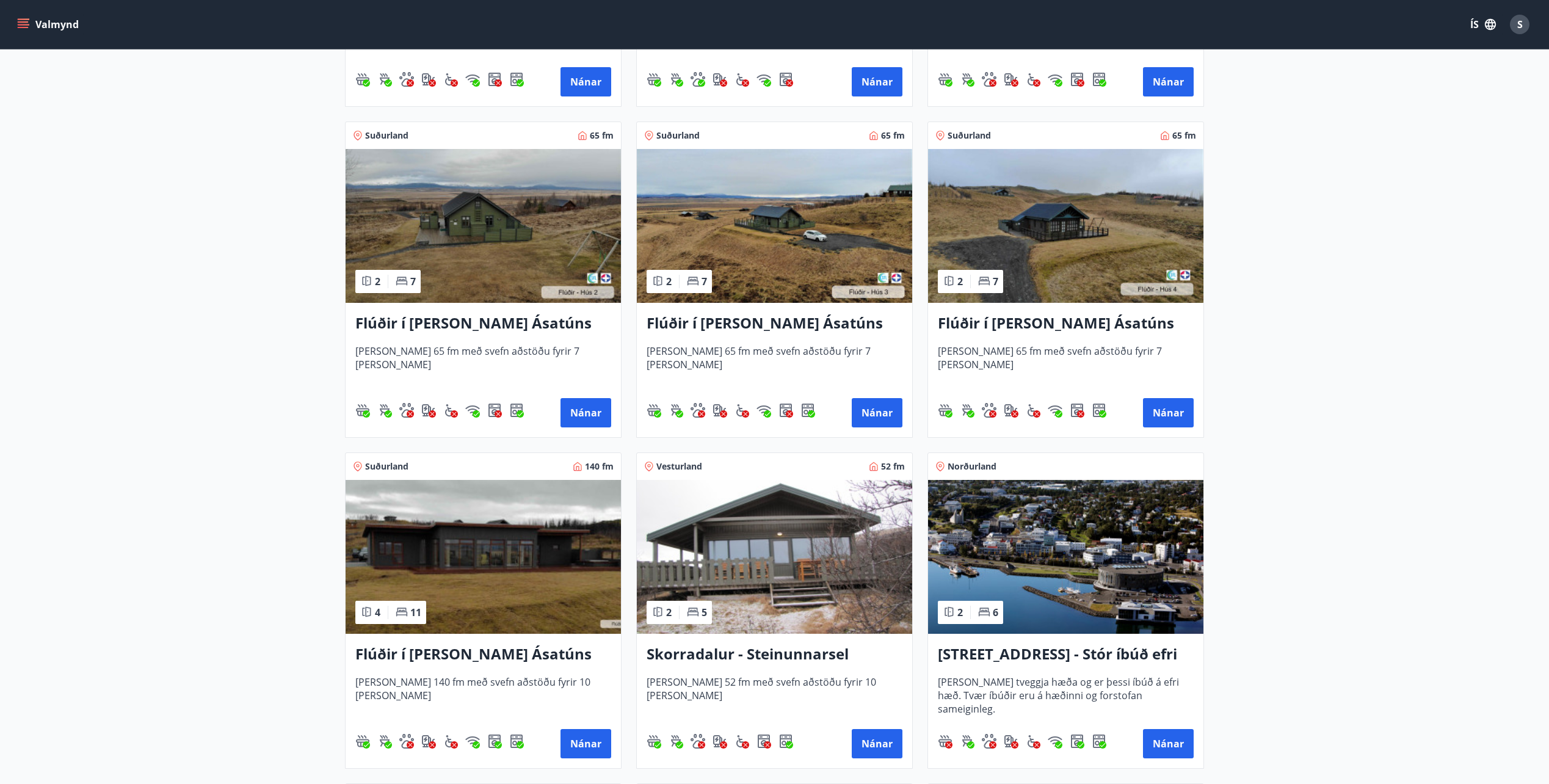
scroll to position [673, 0]
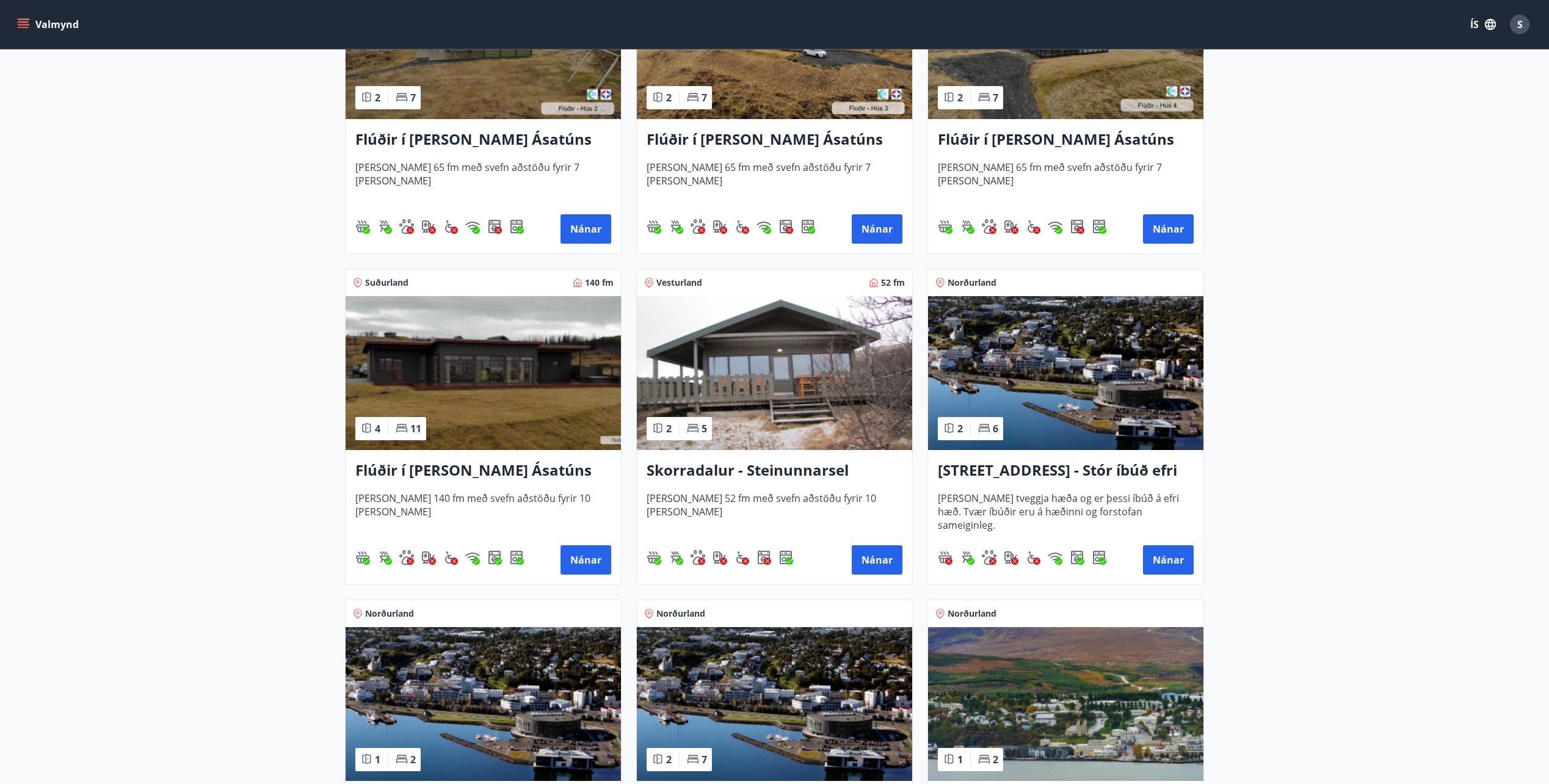
click at [770, 373] on img at bounding box center [774, 372] width 275 height 154
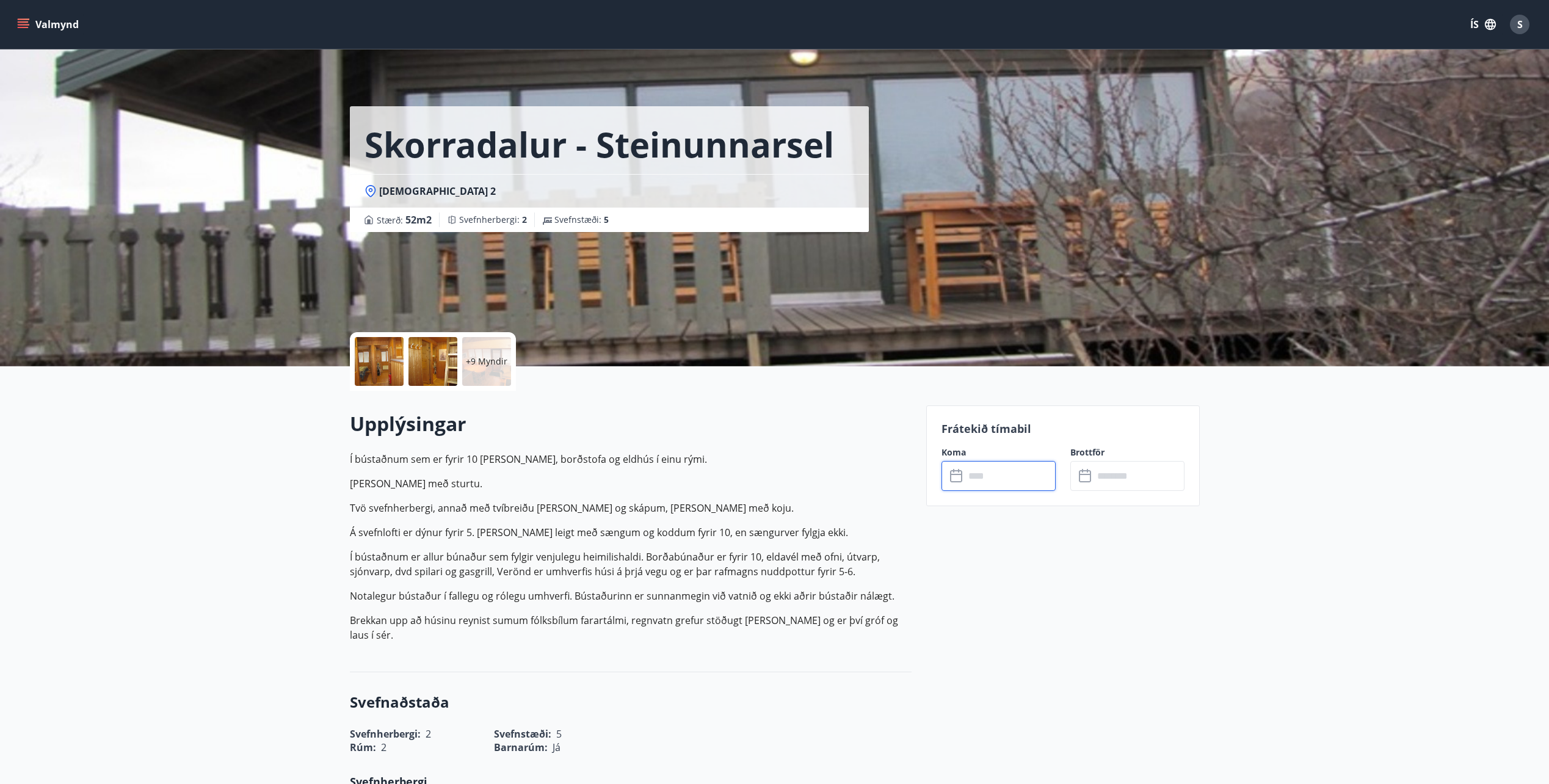
click at [987, 481] on input "text" at bounding box center [1010, 476] width 91 height 30
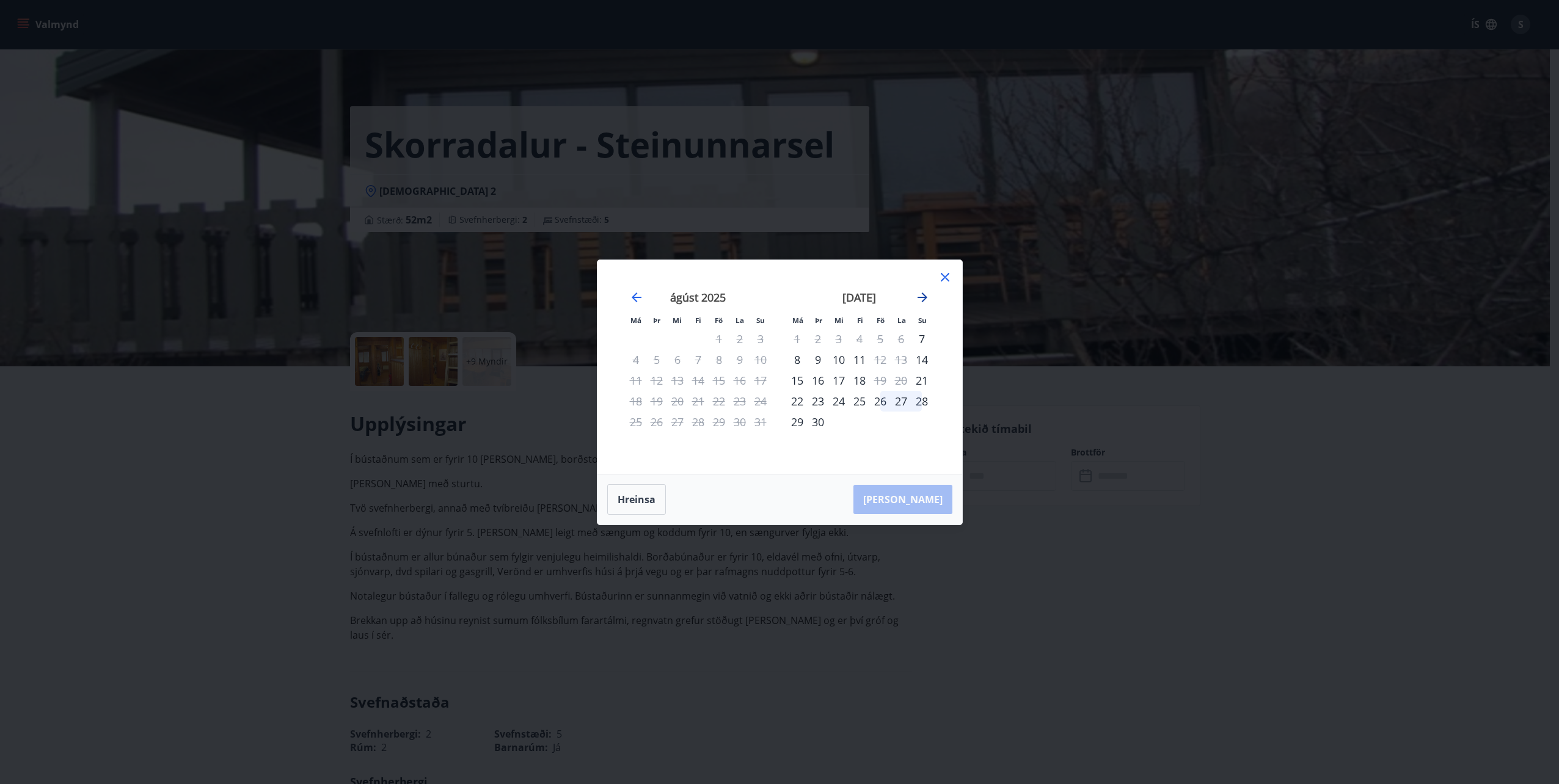
click at [928, 296] on icon "Move forward to switch to the next month." at bounding box center [922, 298] width 15 height 15
drag, startPoint x: 944, startPoint y: 279, endPoint x: 931, endPoint y: 271, distance: 15.3
click at [945, 279] on icon at bounding box center [945, 277] width 15 height 15
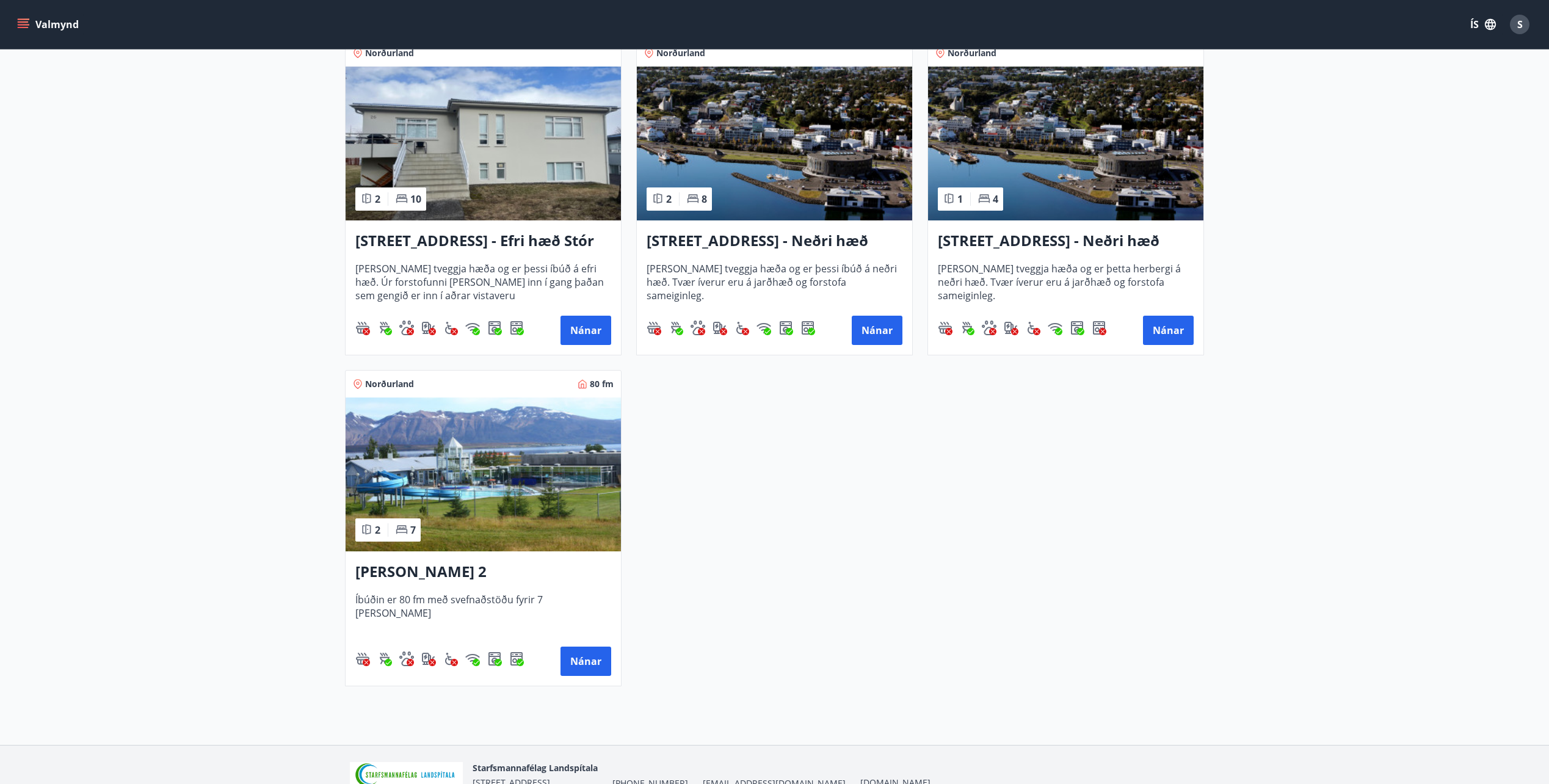
scroll to position [1628, 0]
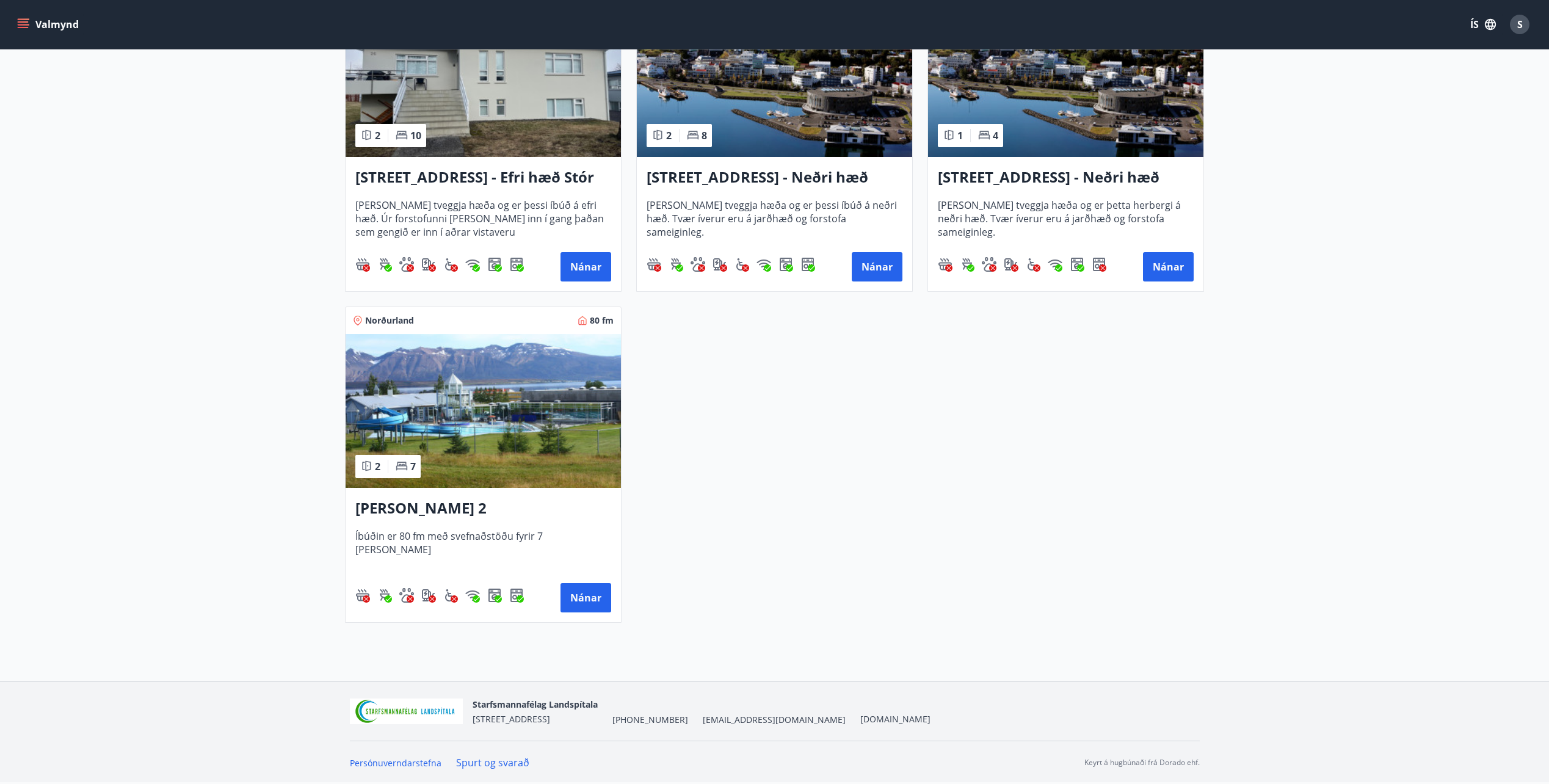
click at [486, 428] on img at bounding box center [483, 410] width 275 height 154
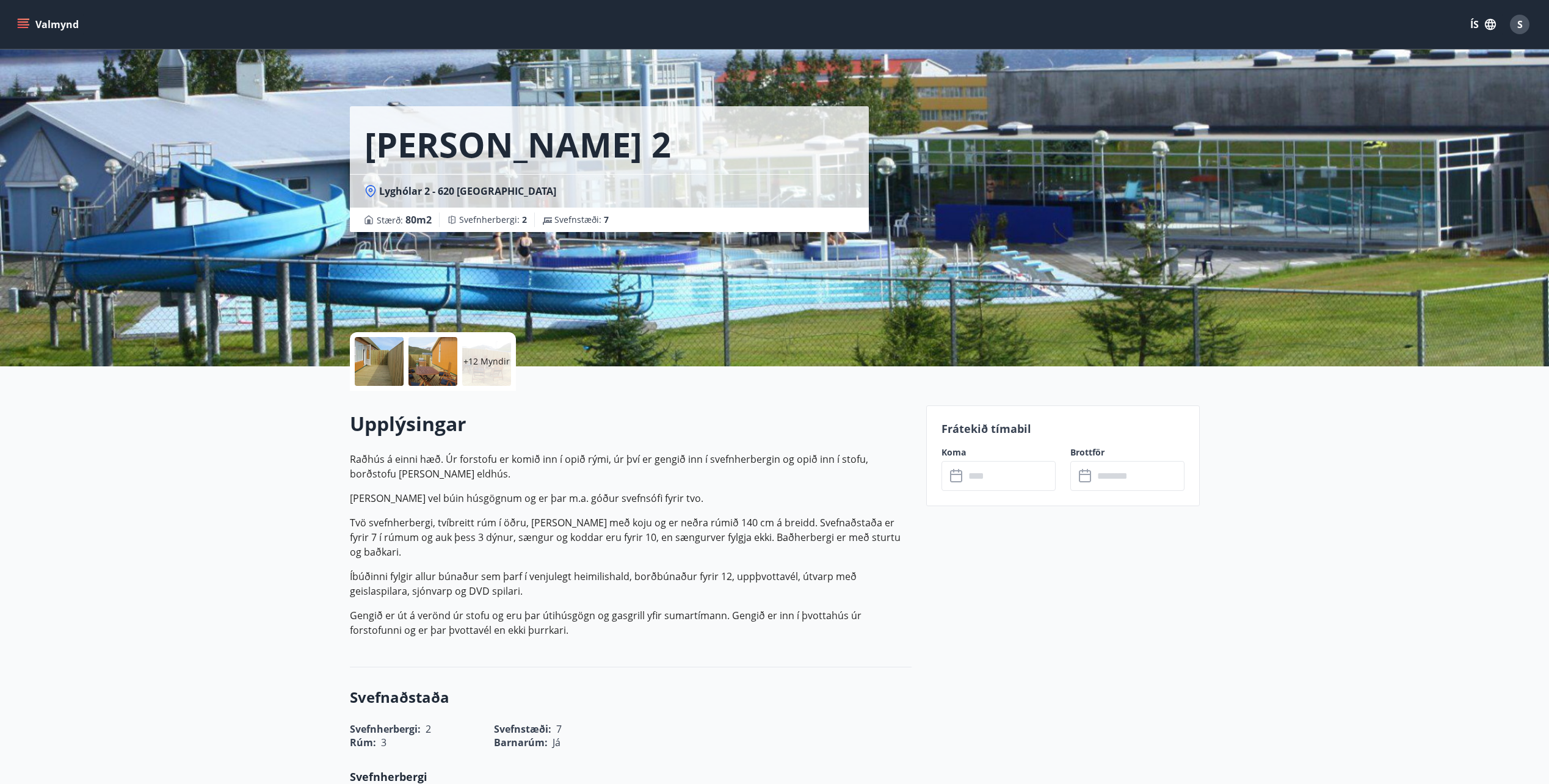
click at [1032, 475] on input "text" at bounding box center [1010, 476] width 91 height 30
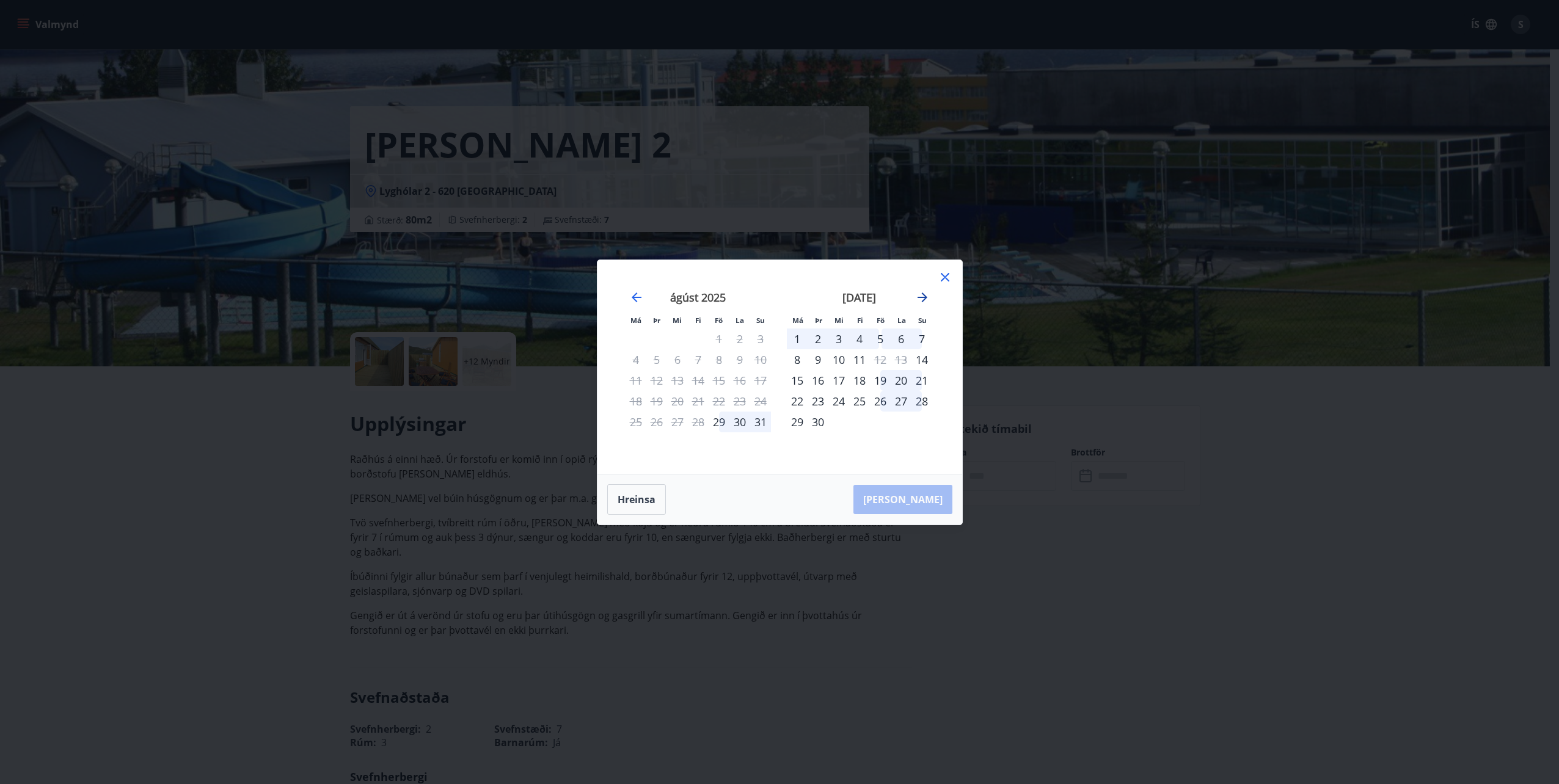
click at [922, 295] on icon "Move forward to switch to the next month." at bounding box center [922, 298] width 15 height 15
click at [942, 276] on icon at bounding box center [945, 277] width 15 height 15
